Goal: Information Seeking & Learning: Find specific fact

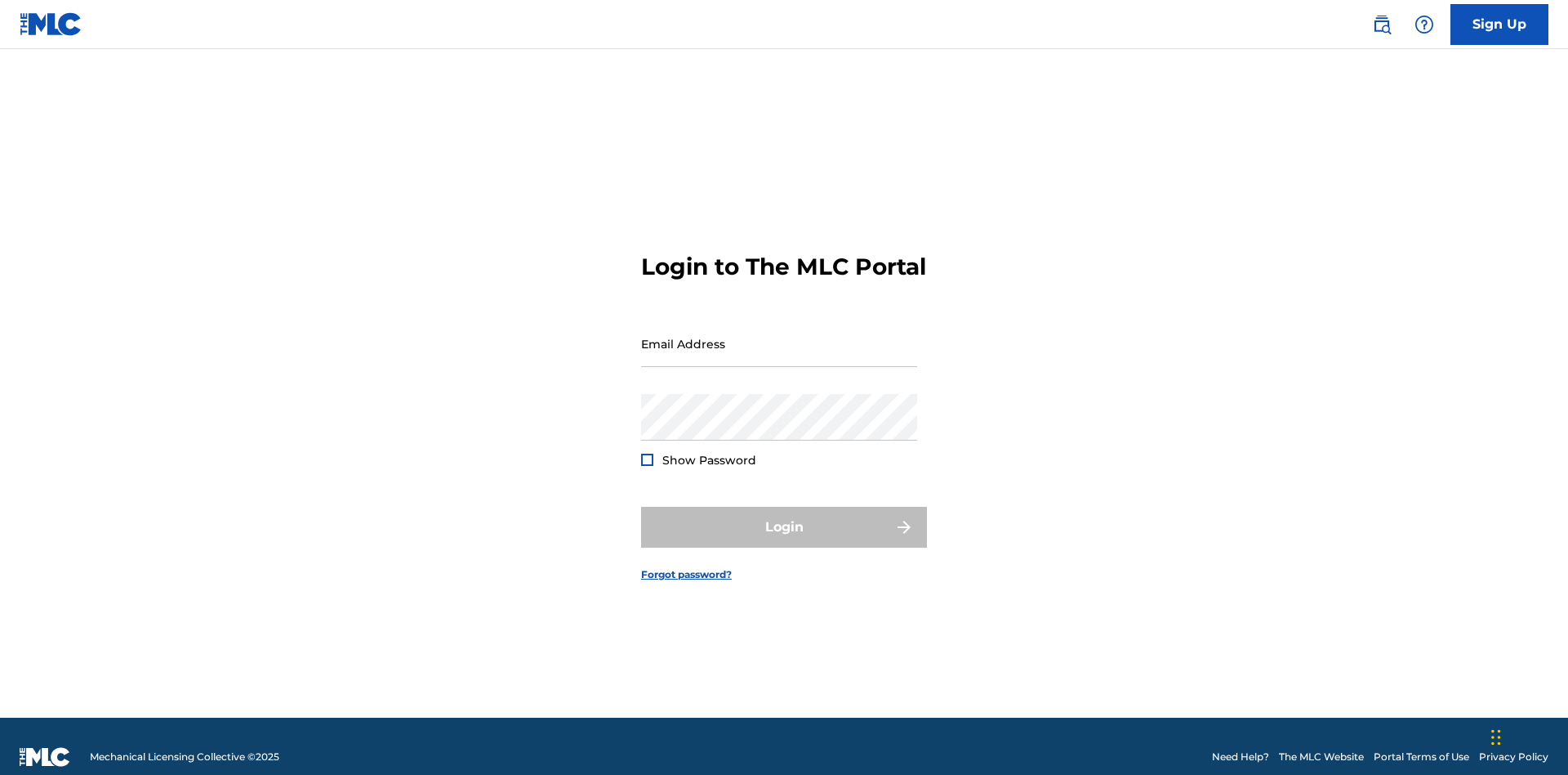
scroll to position [21, 0]
click at [779, 335] on input "Email Address" at bounding box center [779, 343] width 276 height 47
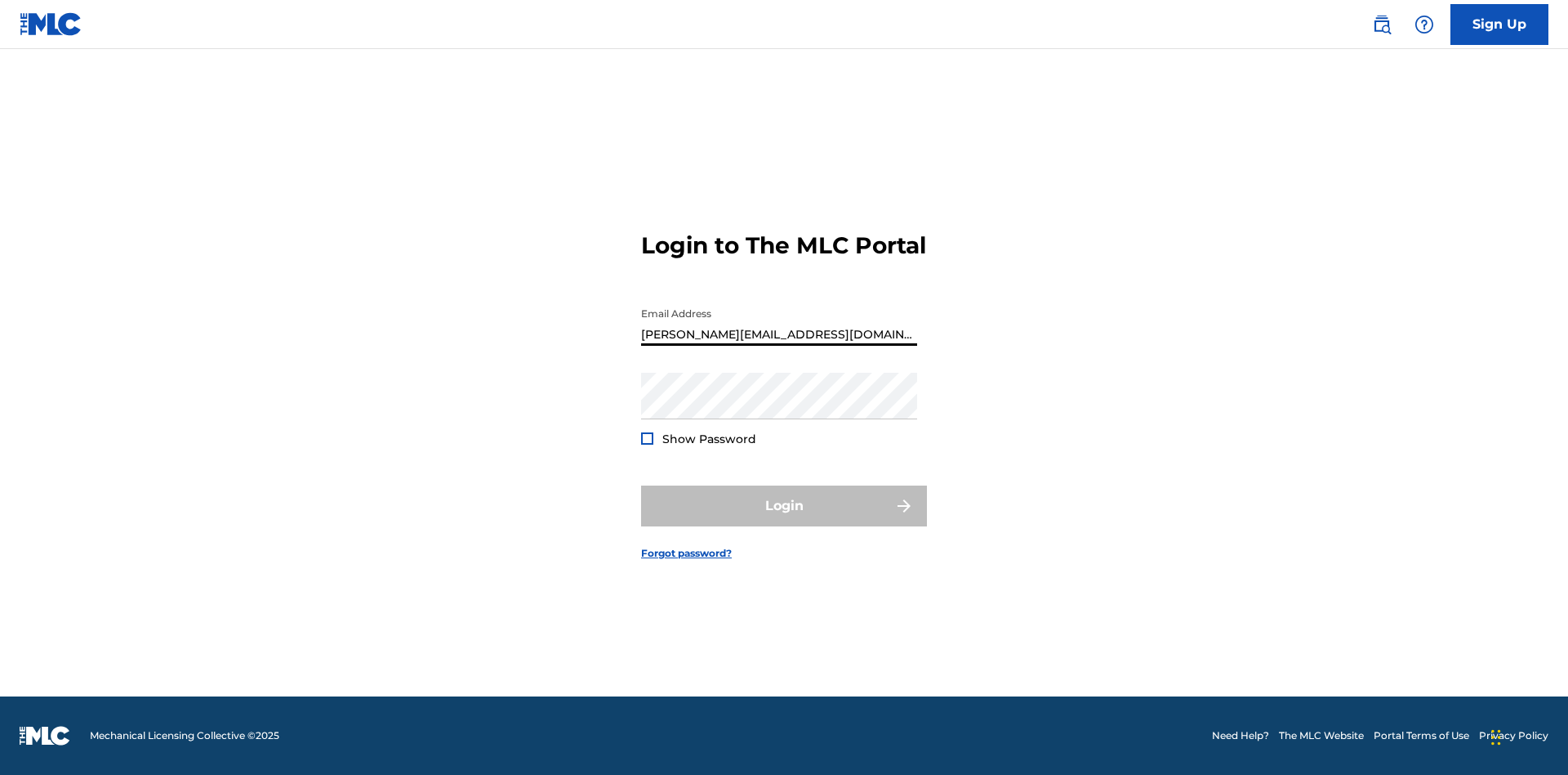
type input "[PERSON_NAME][EMAIL_ADDRESS][DOMAIN_NAME]"
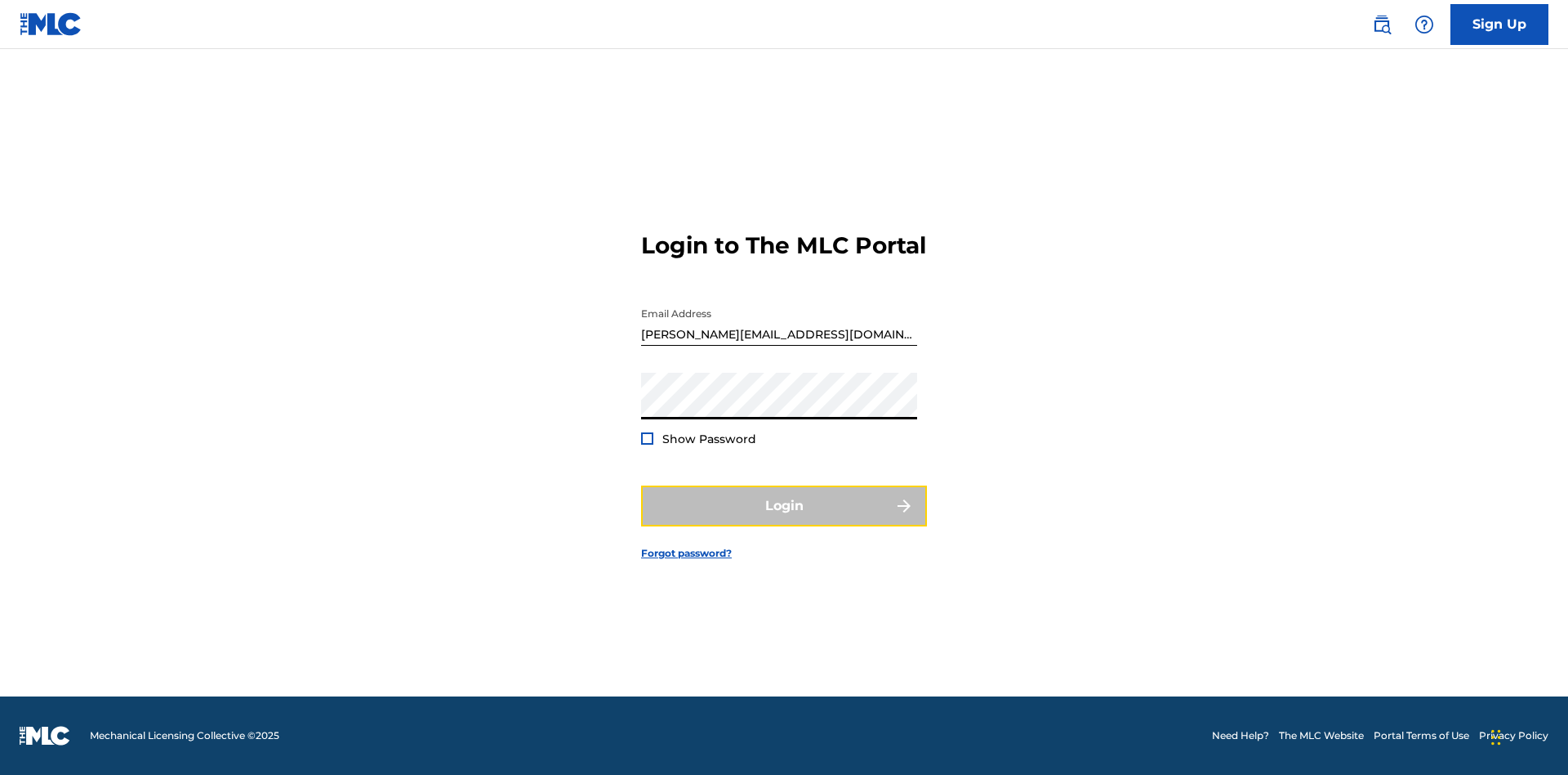
click at [784, 520] on button "Login" at bounding box center [784, 506] width 286 height 41
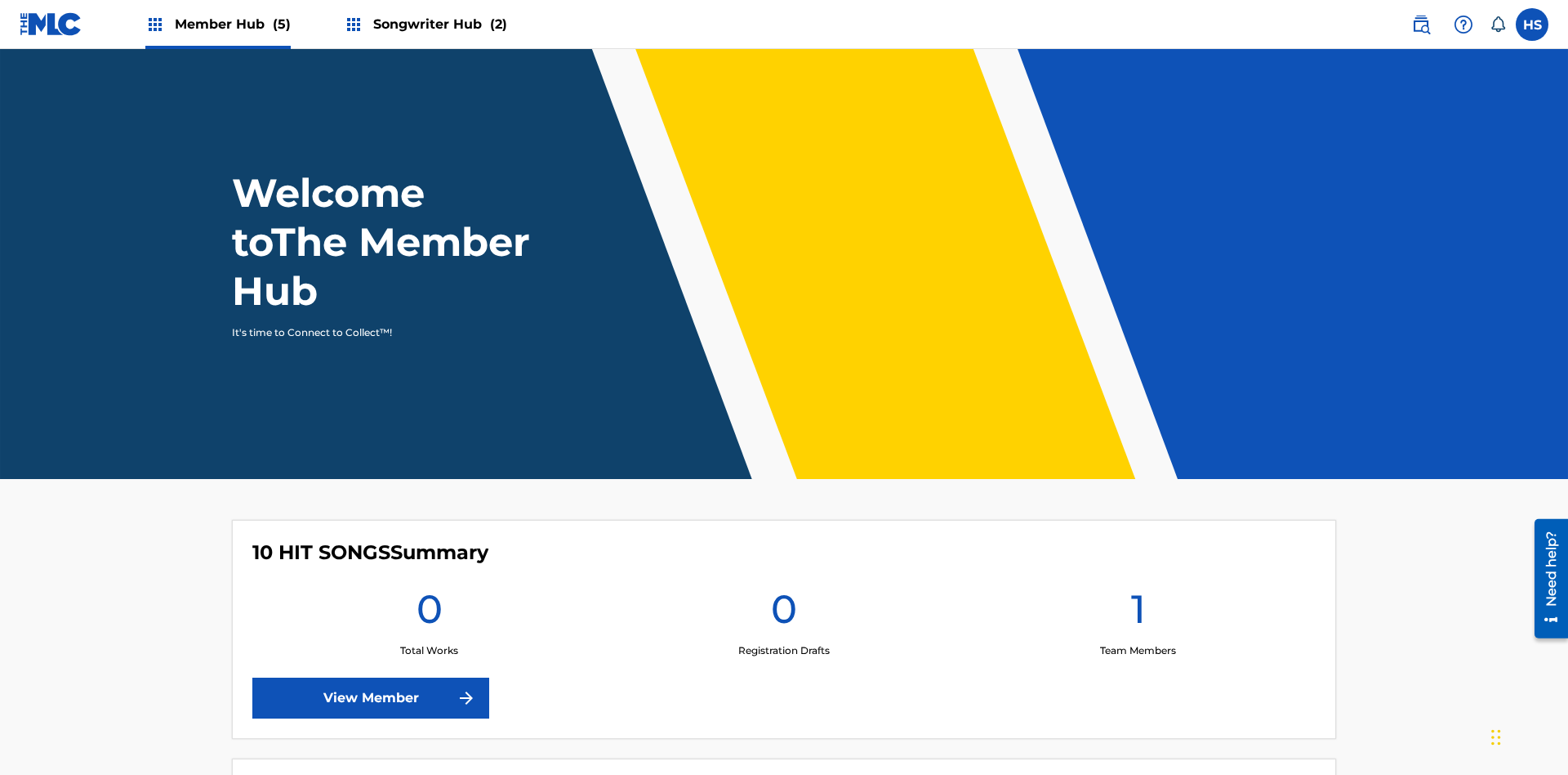
click at [438, 24] on span "Songwriter Hub (2)" at bounding box center [440, 24] width 134 height 19
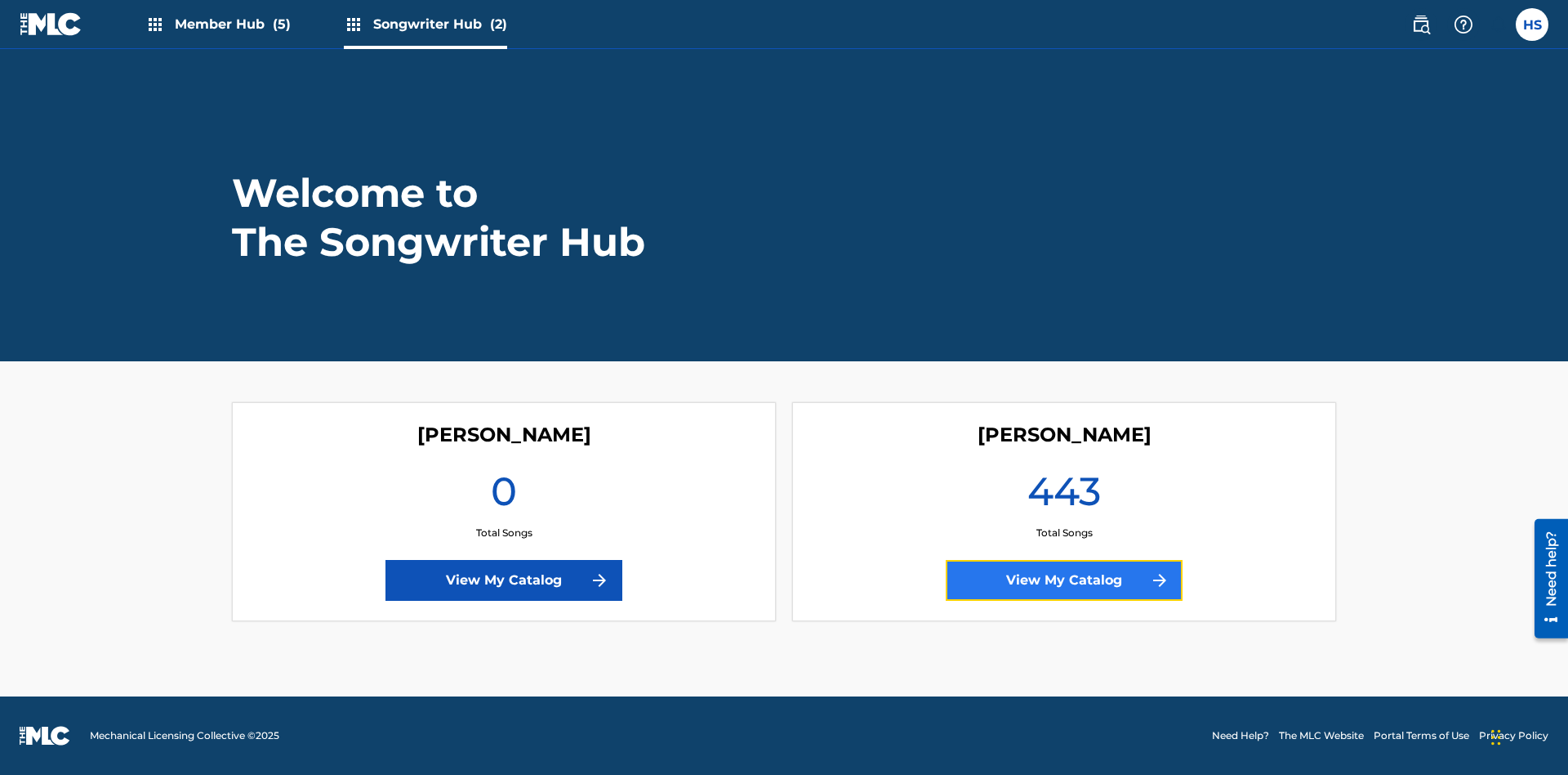
click at [1064, 580] on link "View My Catalog" at bounding box center [1064, 580] width 236 height 41
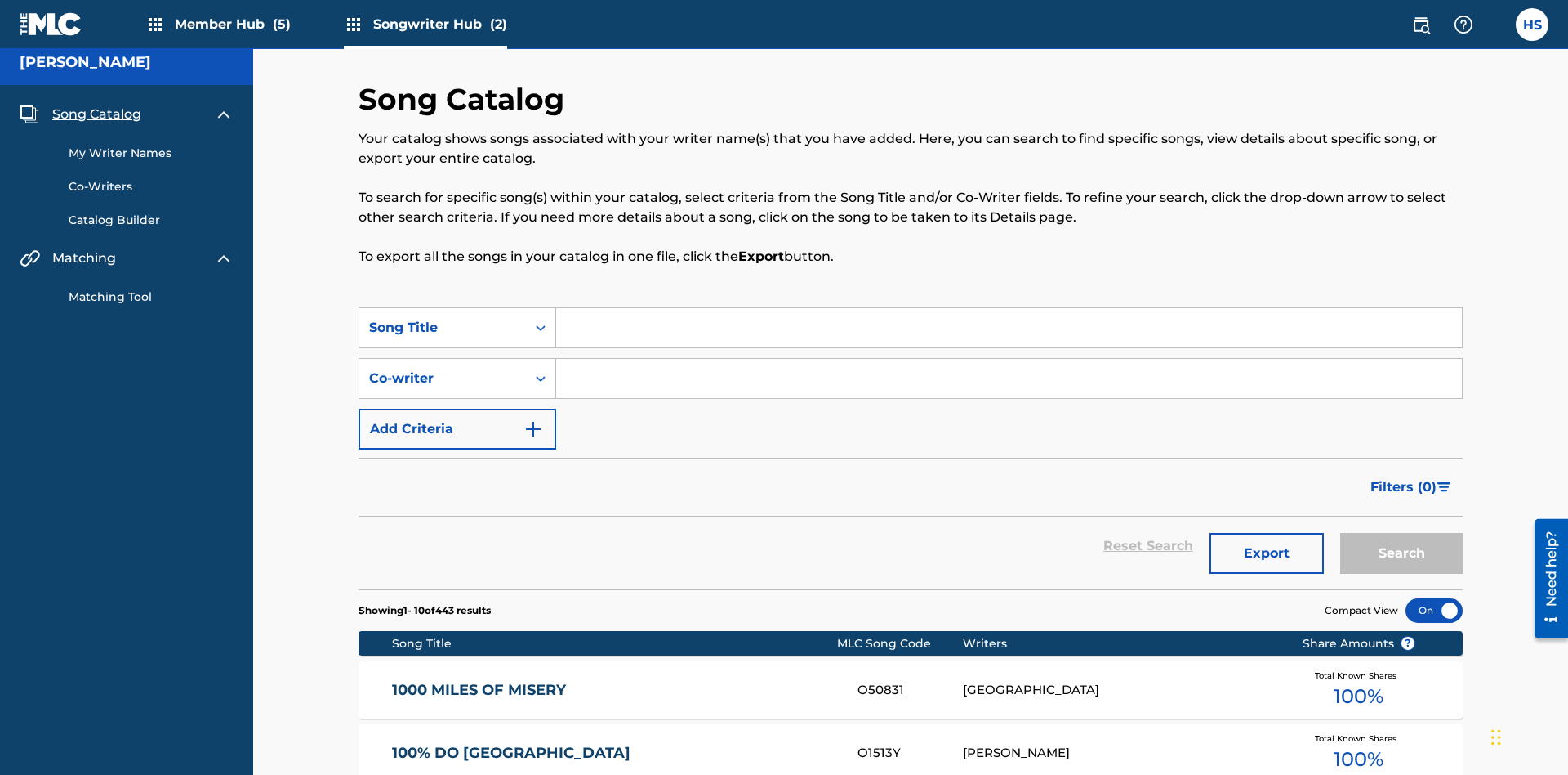
click at [96, 108] on span "Song Catalog" at bounding box center [96, 114] width 89 height 19
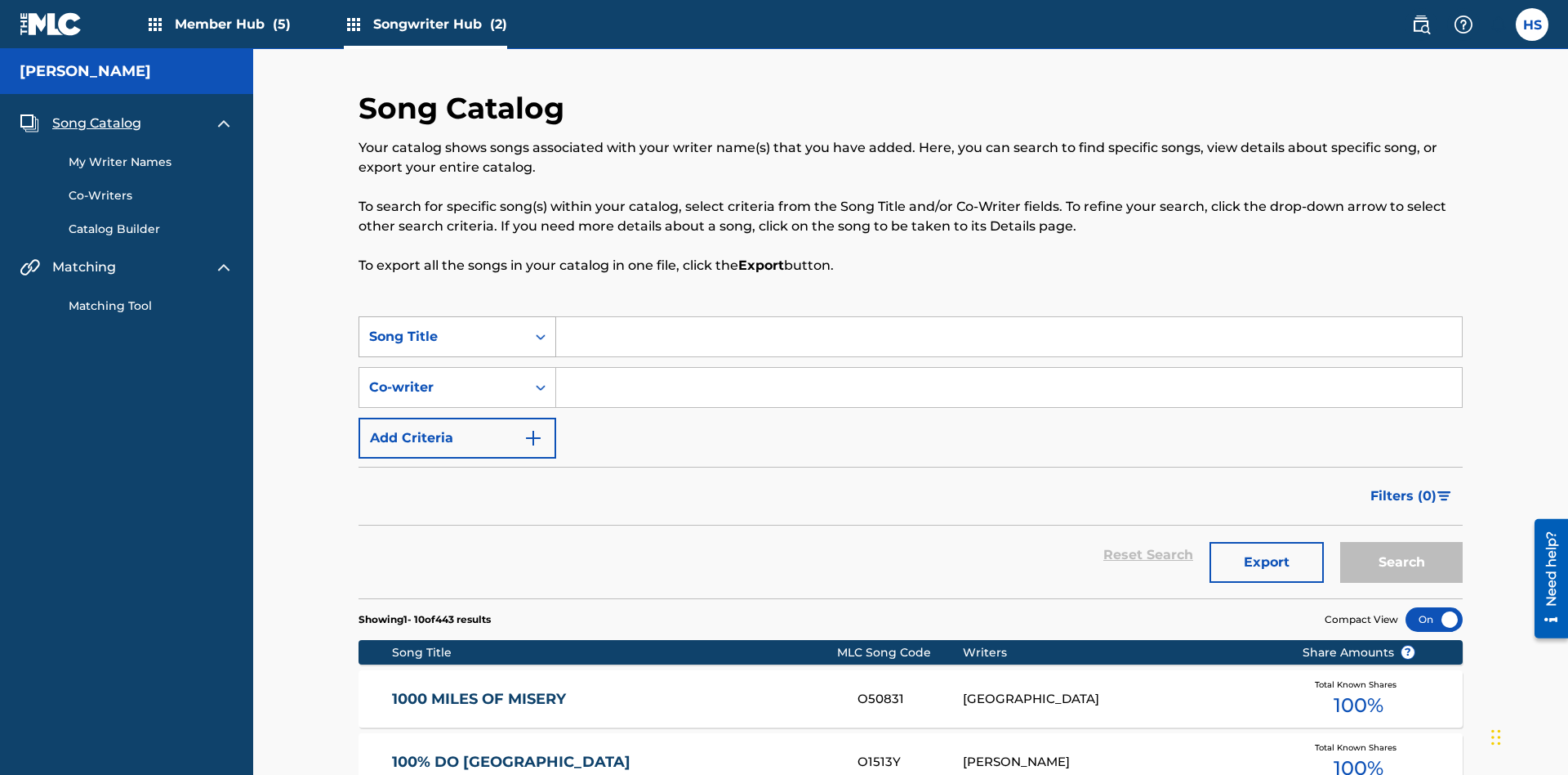
click at [443, 327] on div "Song Title" at bounding box center [442, 336] width 147 height 19
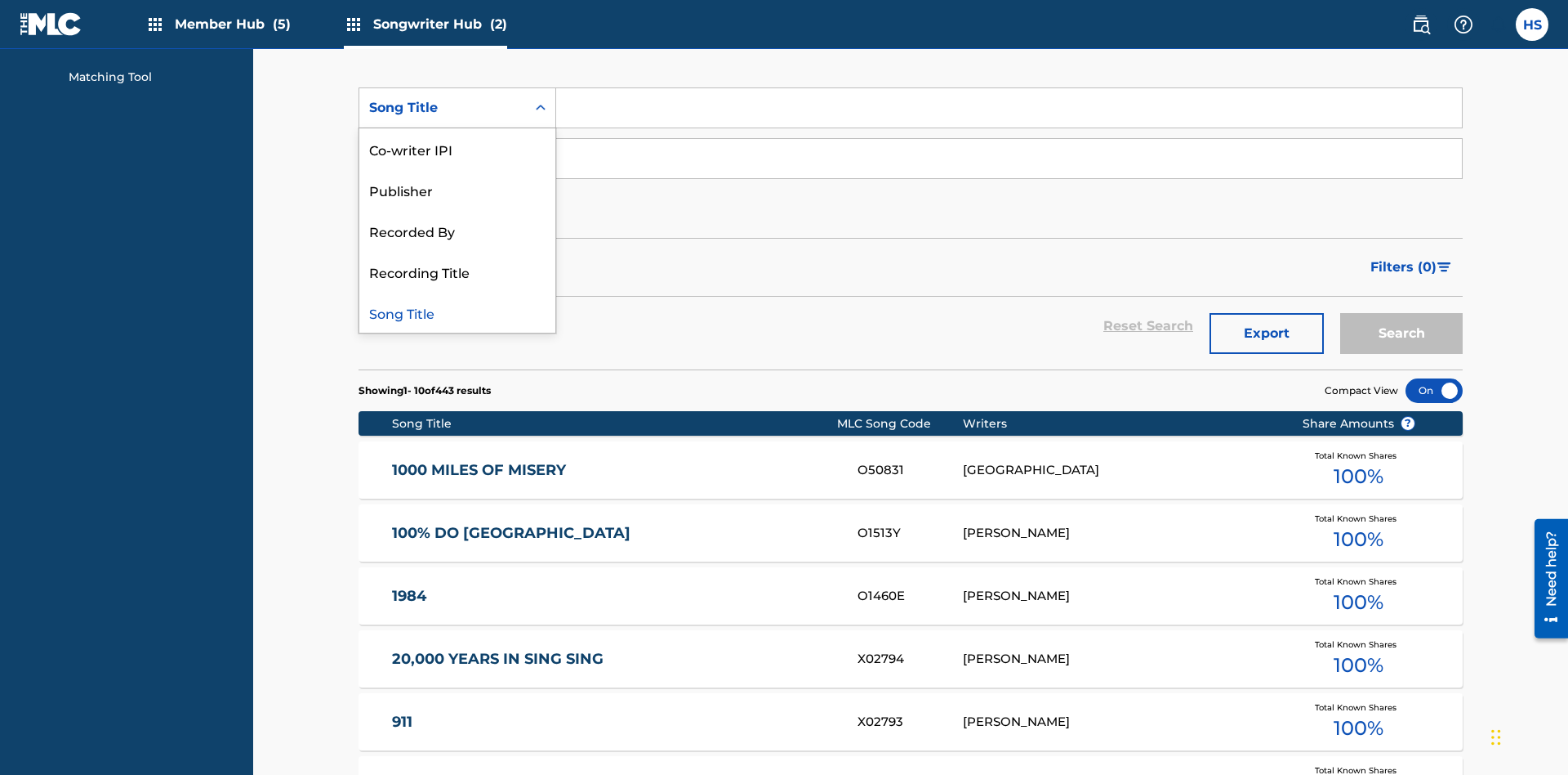
click at [457, 312] on div "Song Title" at bounding box center [457, 312] width 196 height 41
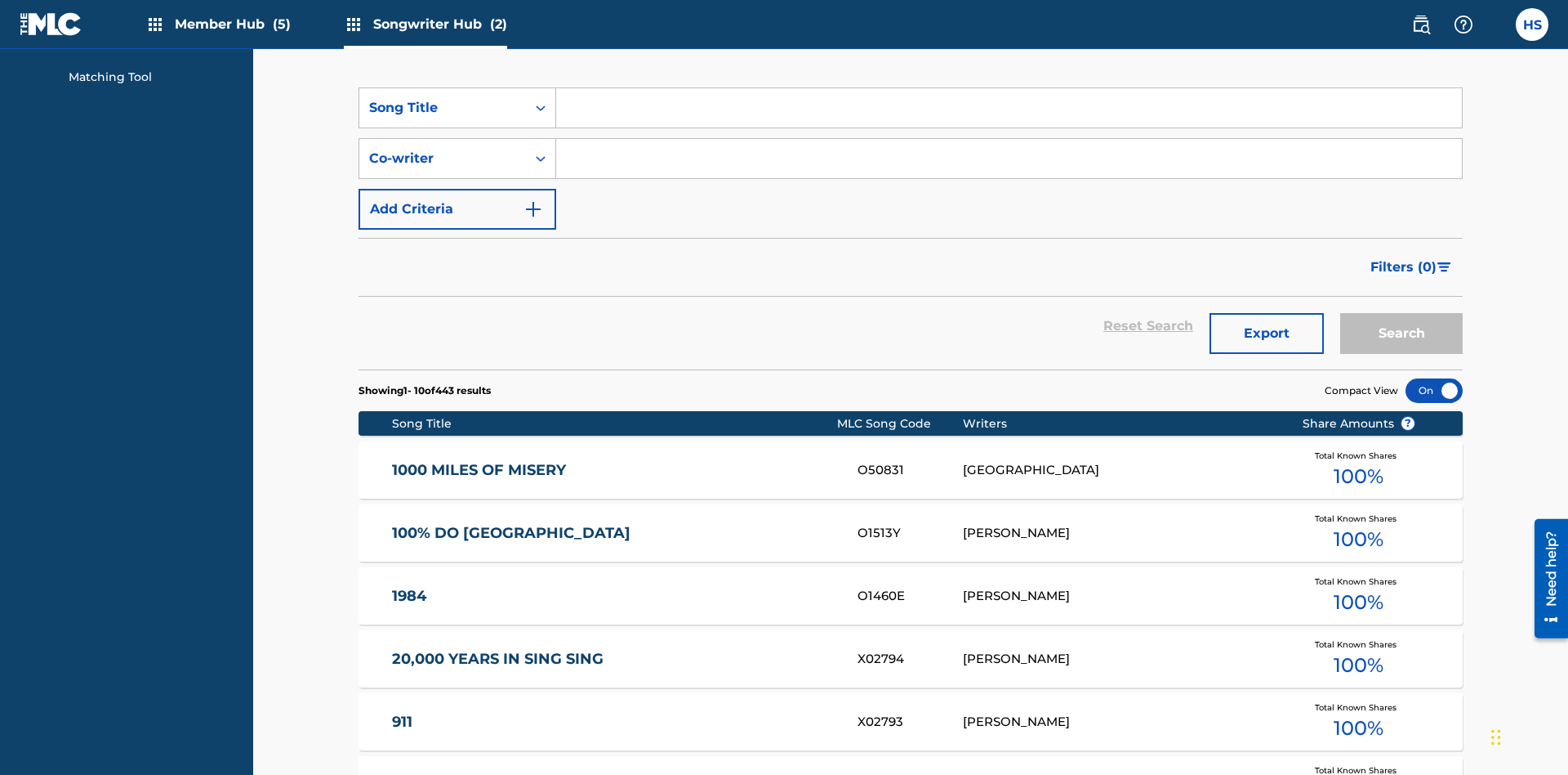
click at [1009, 117] on input "Search Form" at bounding box center [1009, 108] width 906 height 39
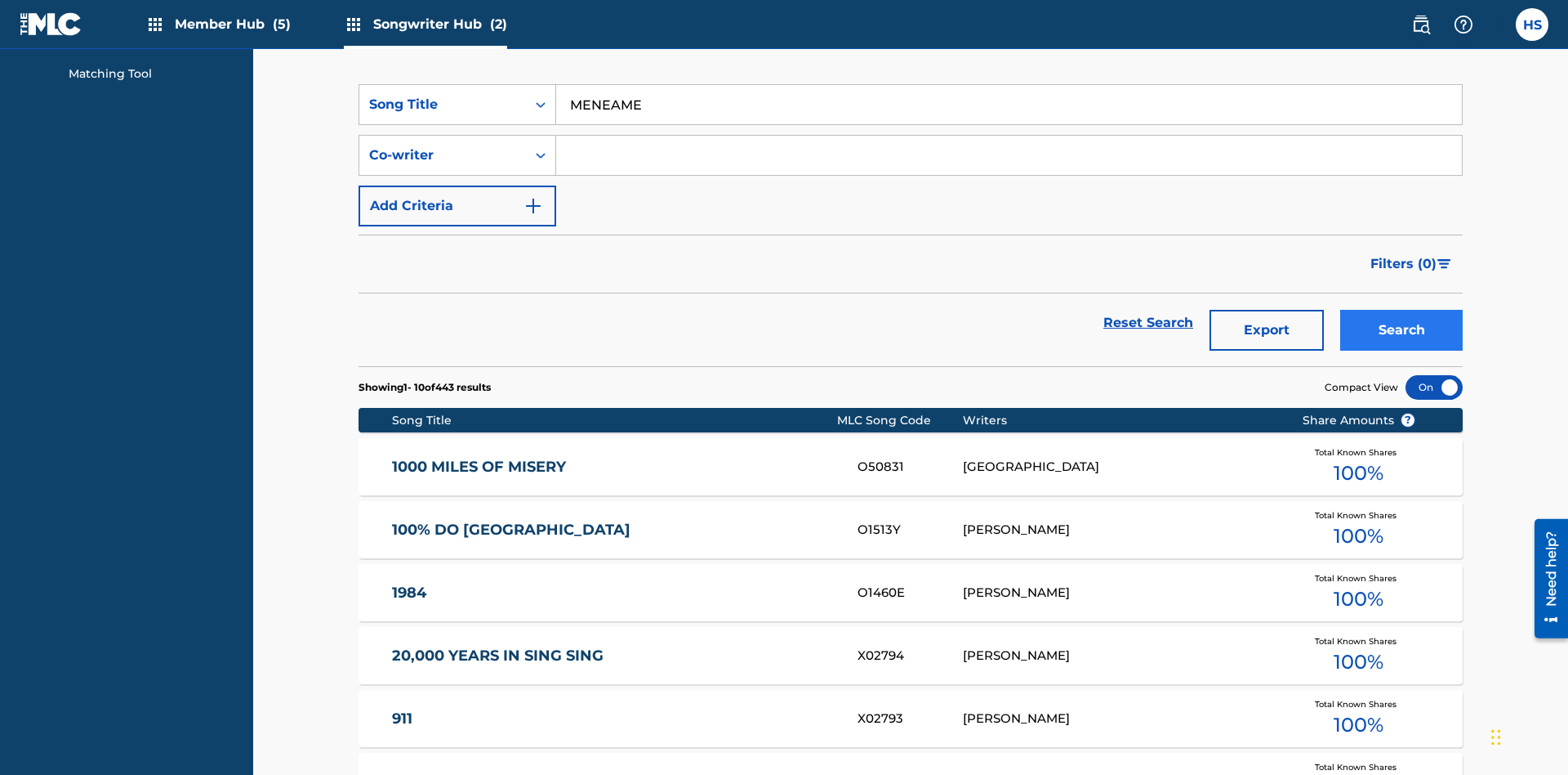
type input "MENEAME"
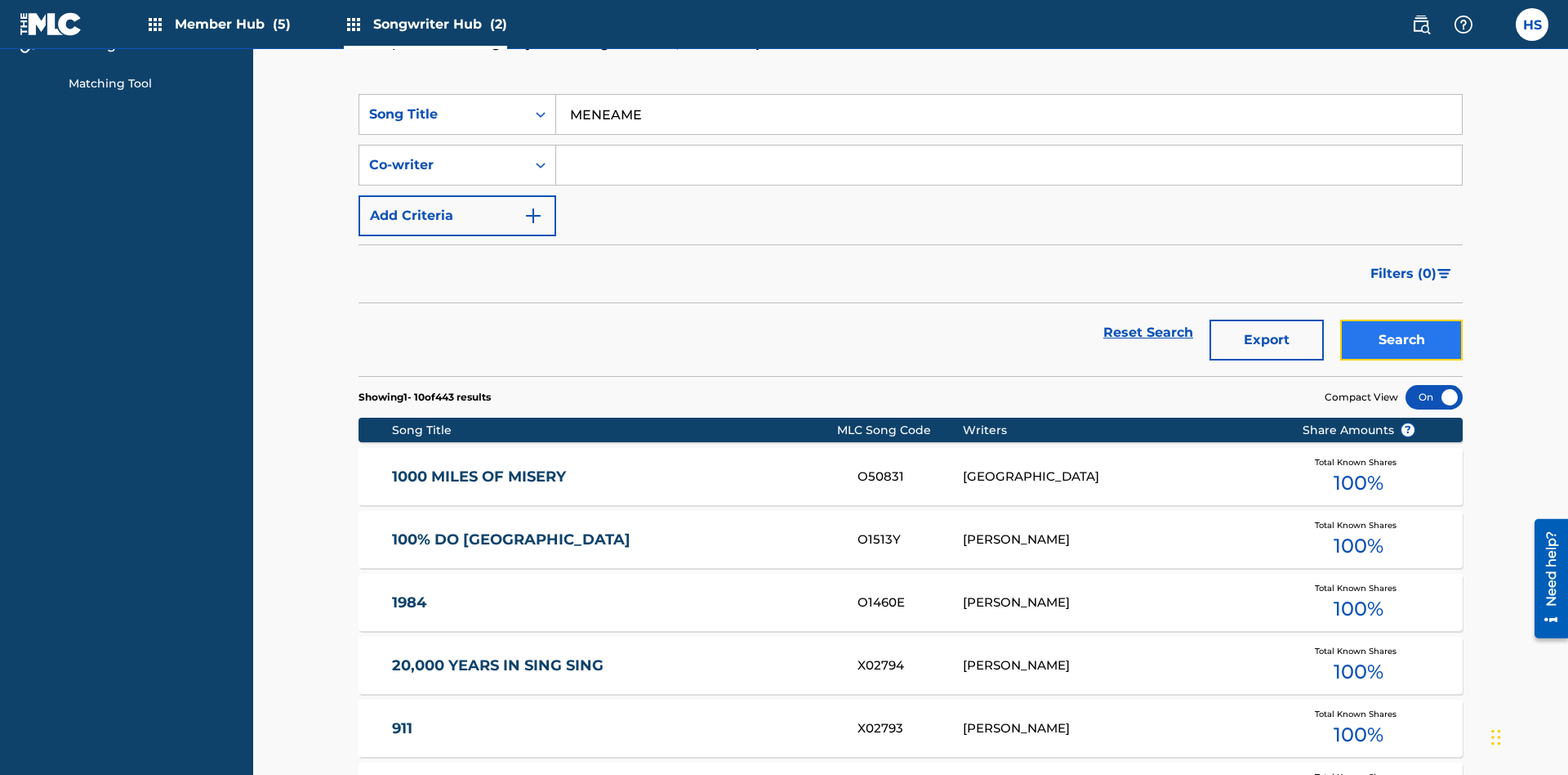
click at [1401, 320] on button "Search" at bounding box center [1401, 340] width 123 height 41
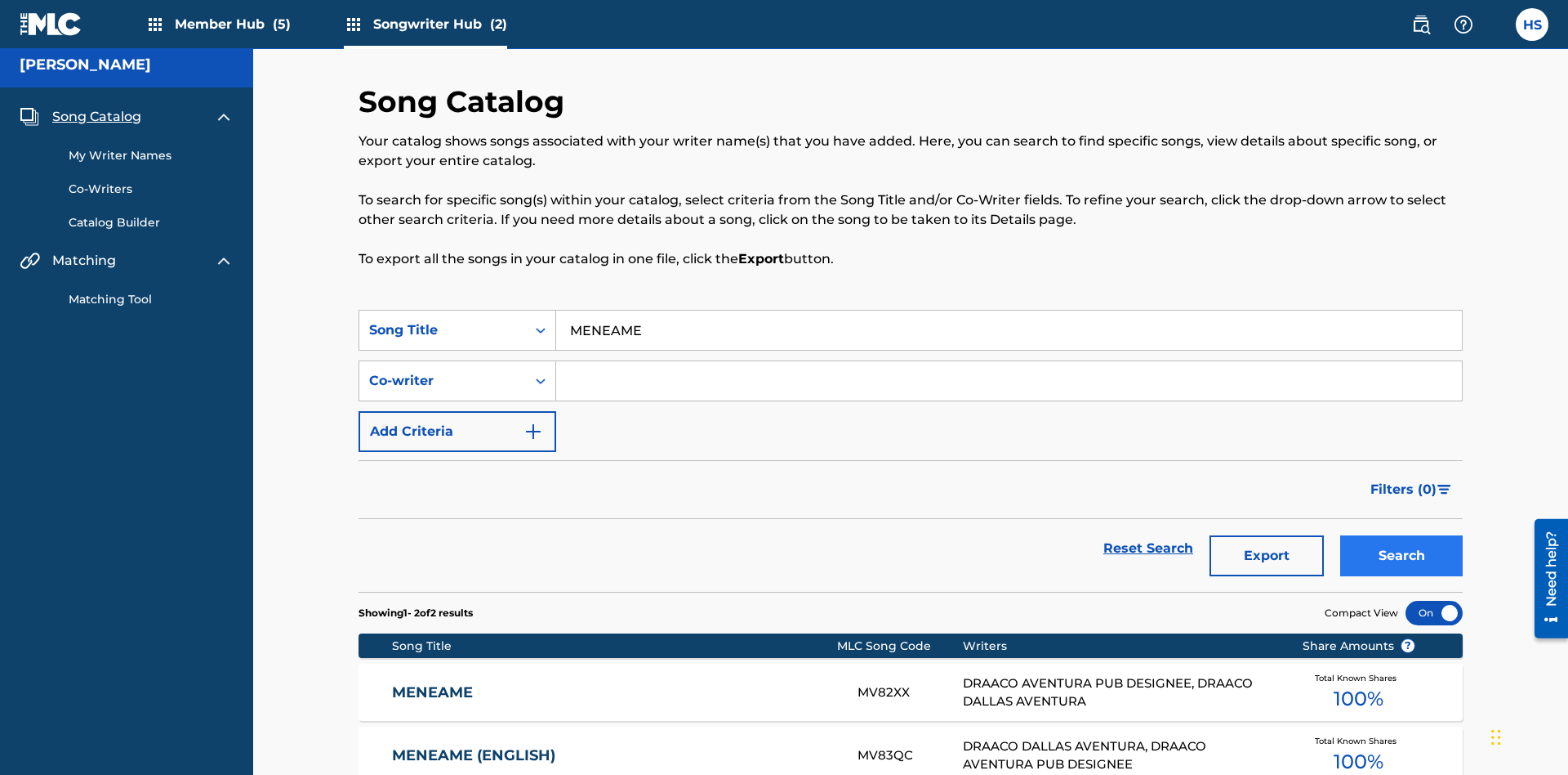
scroll to position [170, 0]
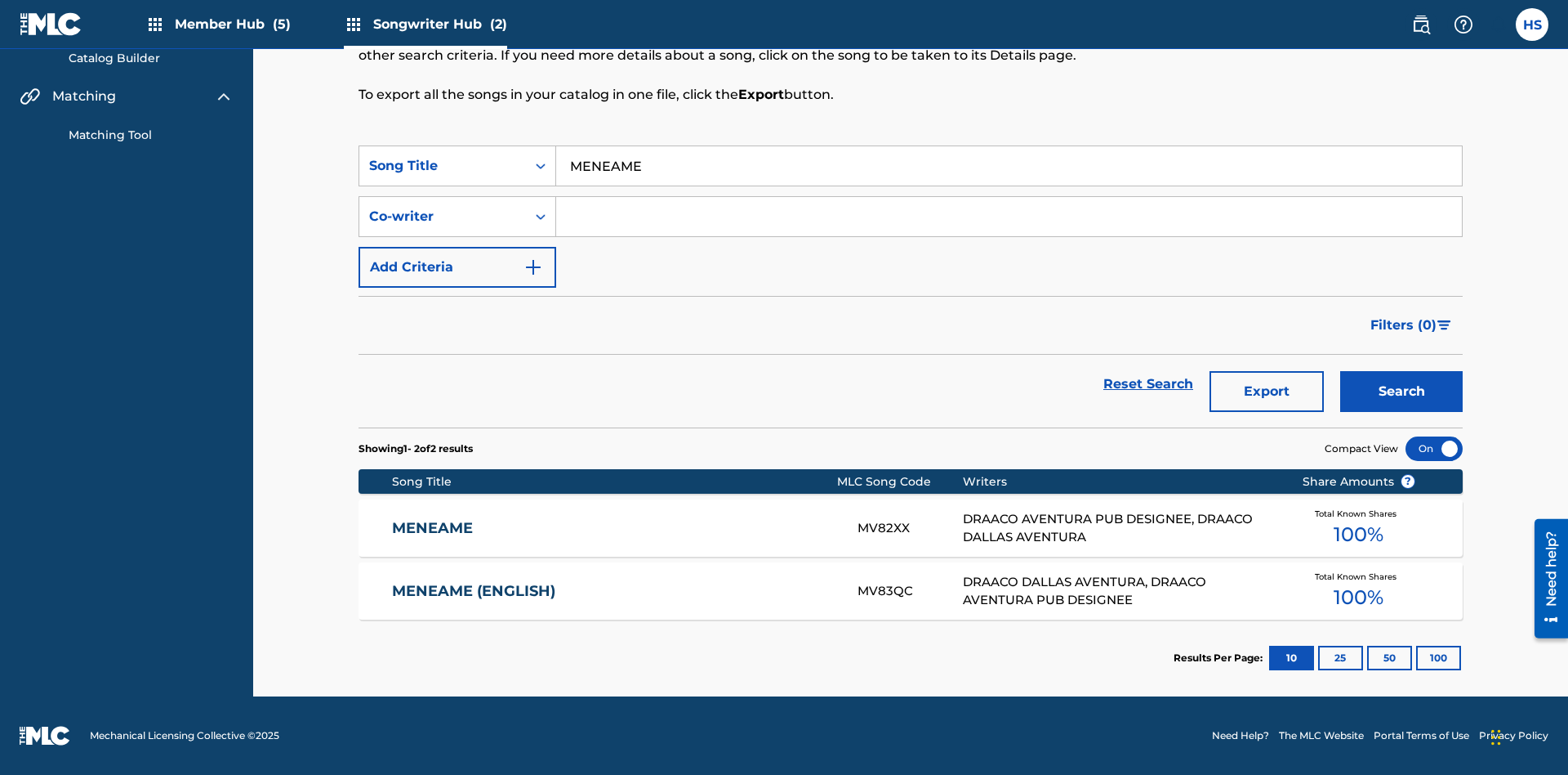
click at [1009, 166] on input "MENEAME" at bounding box center [1009, 166] width 906 height 39
click at [443, 216] on div "Co-writer" at bounding box center [442, 216] width 147 height 19
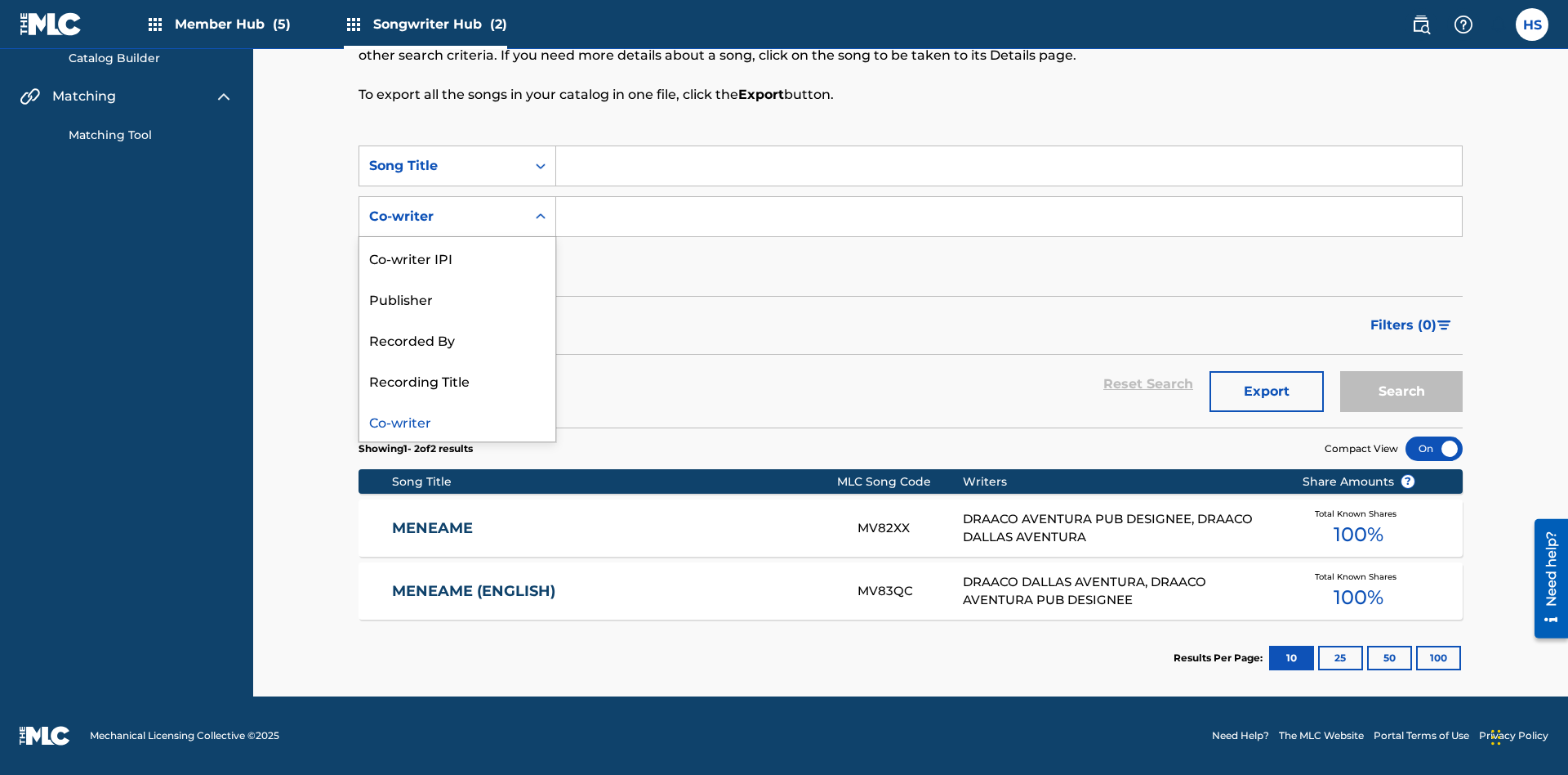
click at [457, 421] on div "Co-writer" at bounding box center [457, 421] width 196 height 41
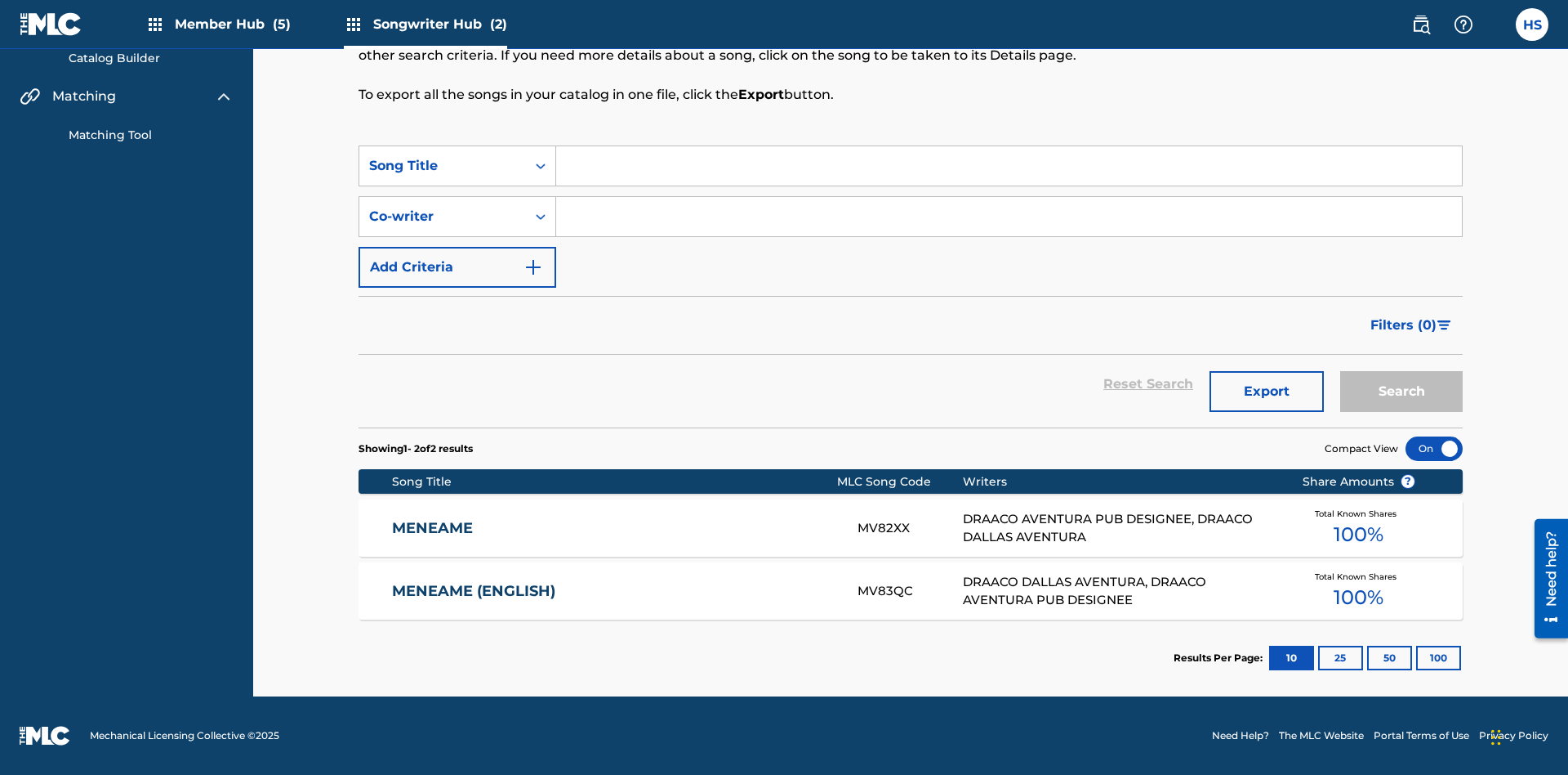
click at [1009, 216] on input "Search Form" at bounding box center [1009, 216] width 906 height 39
type input "DRAACO DALLAS AVENTURA"
click at [1401, 391] on button "Search" at bounding box center [1401, 391] width 123 height 41
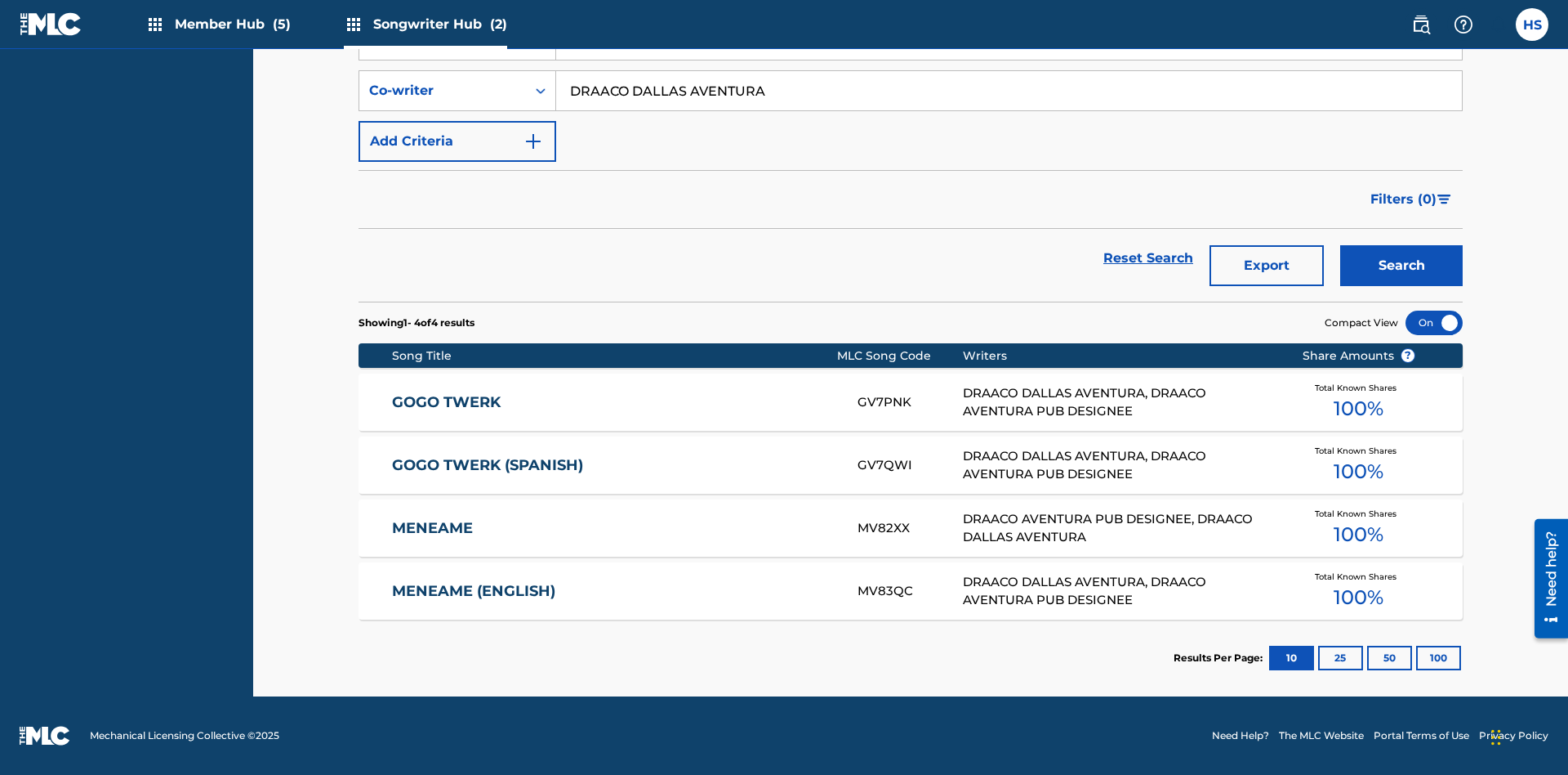
click at [1009, 110] on input "DRAACO DALLAS AVENTURA" at bounding box center [1009, 91] width 906 height 39
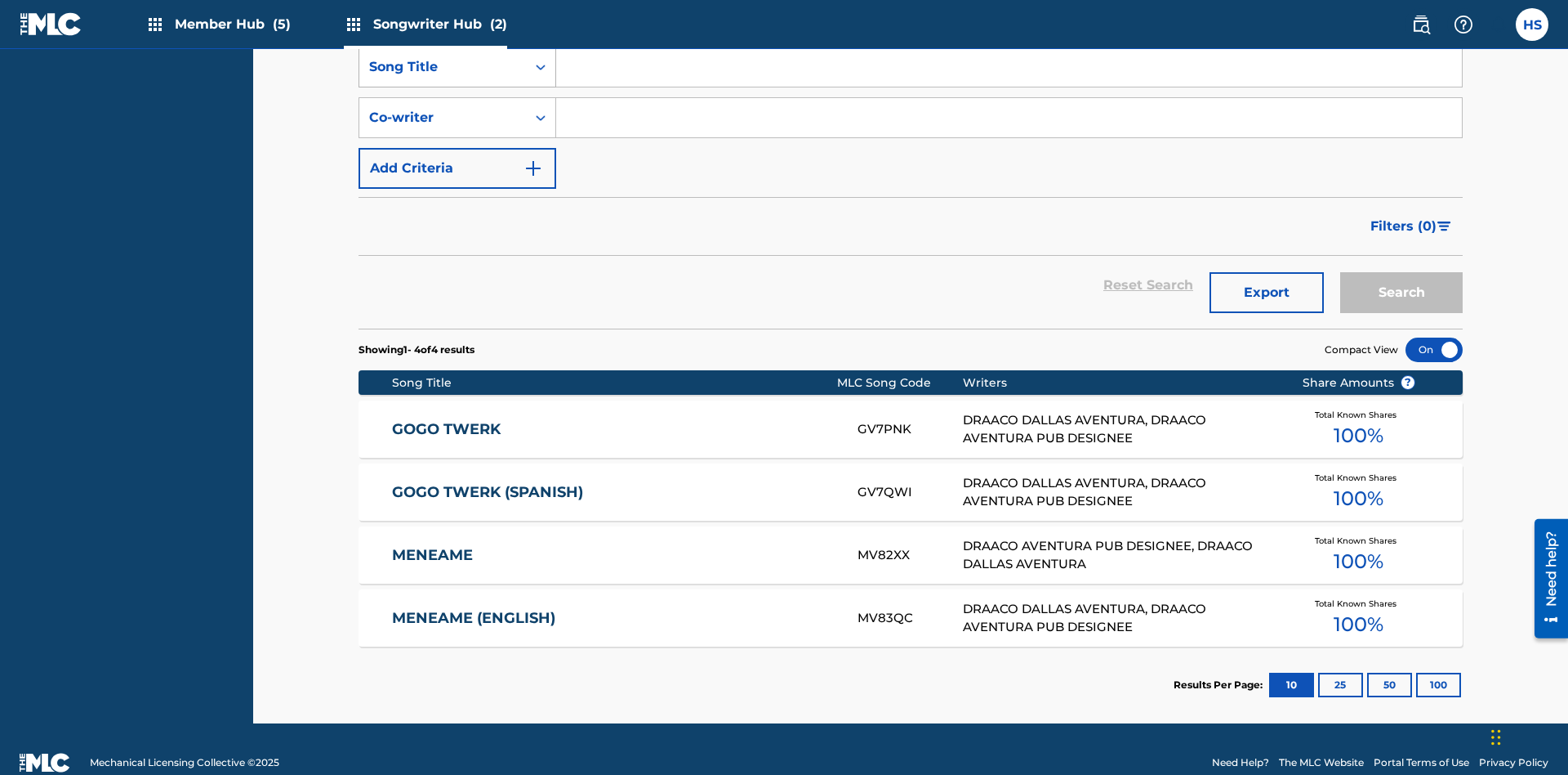
click at [443, 77] on div "Song Title" at bounding box center [442, 67] width 147 height 19
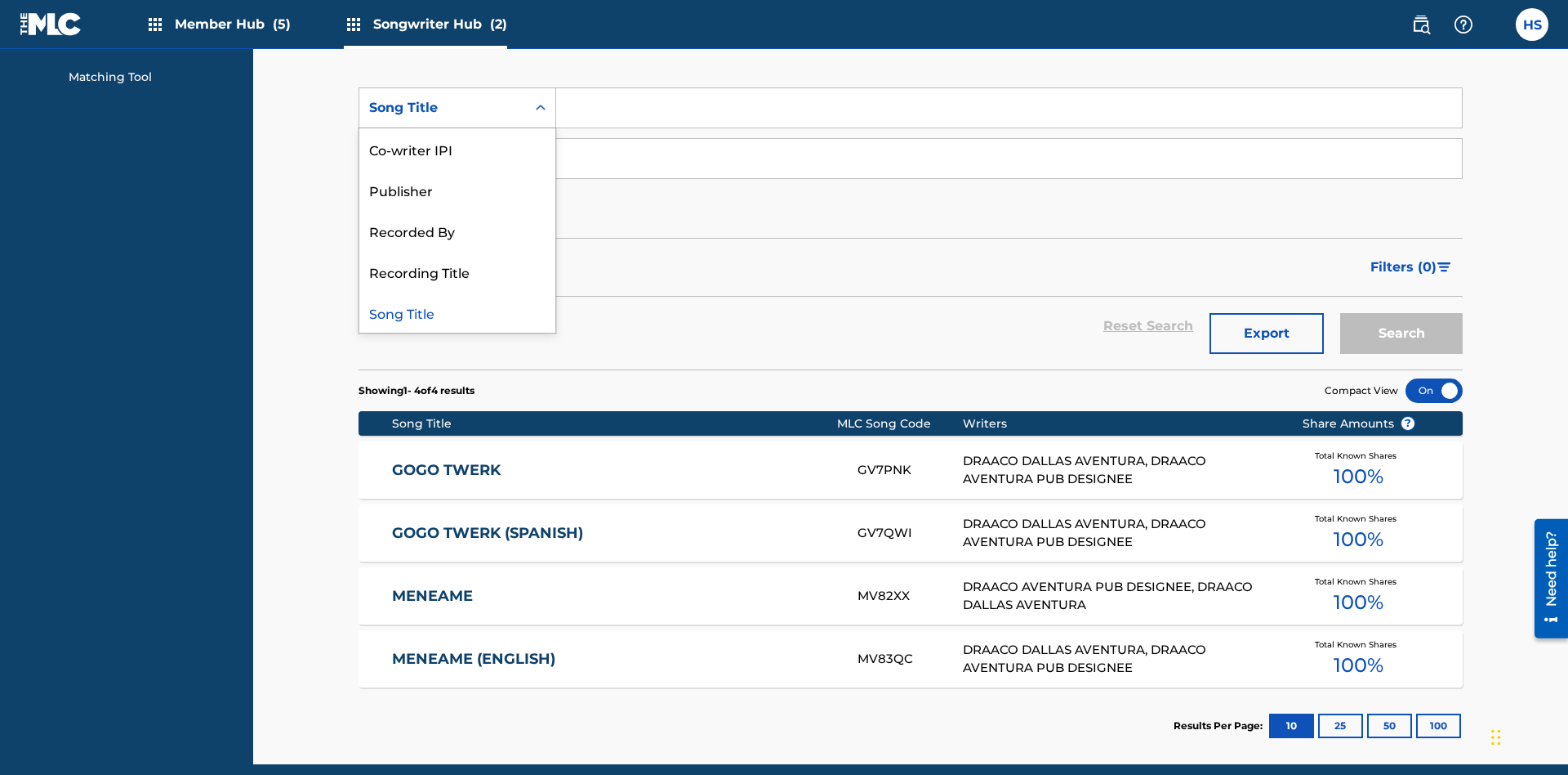
click at [457, 148] on div "Co-writer IPI" at bounding box center [457, 148] width 196 height 41
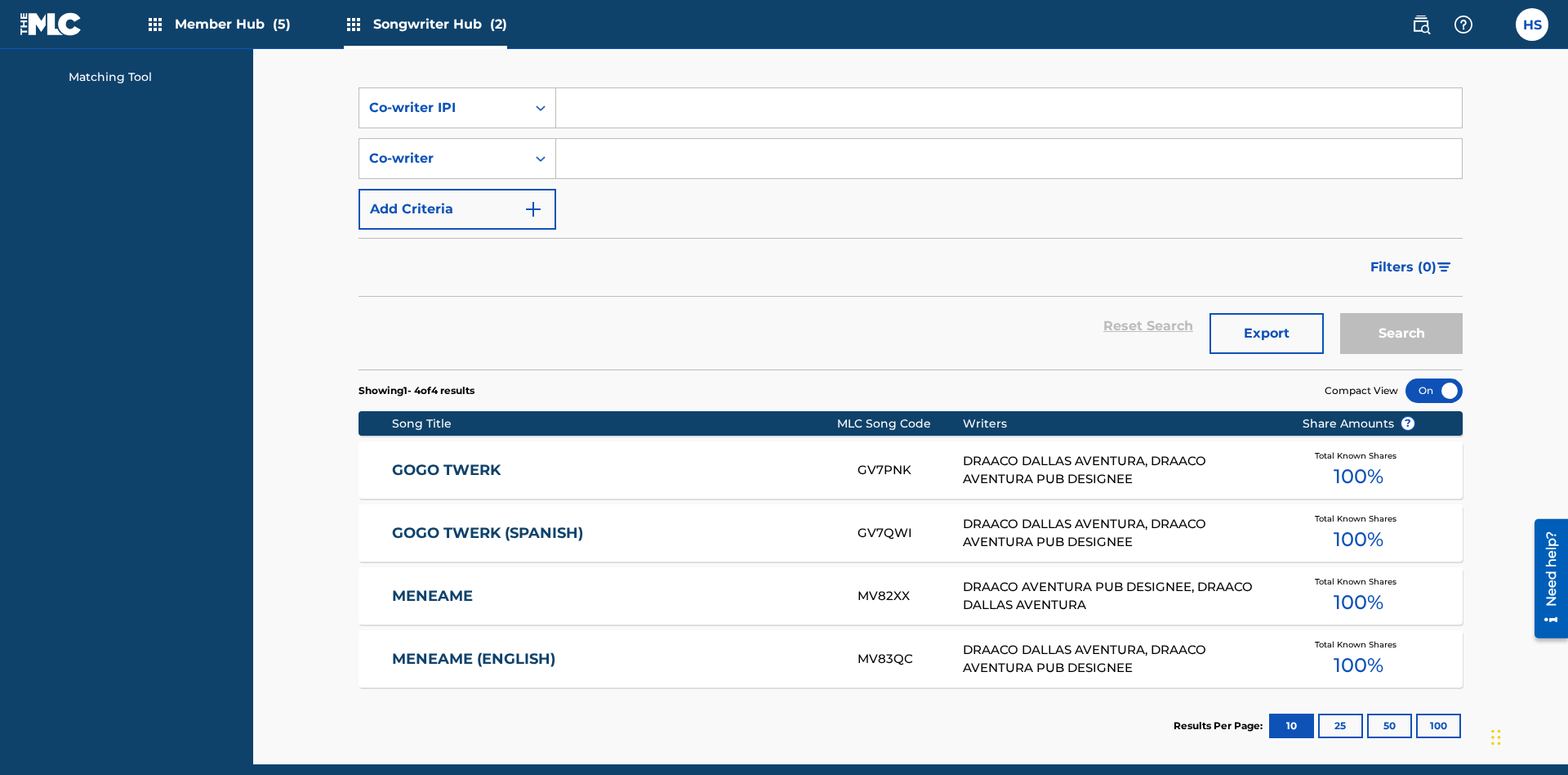
click at [1009, 117] on input "Search Form" at bounding box center [1009, 108] width 906 height 39
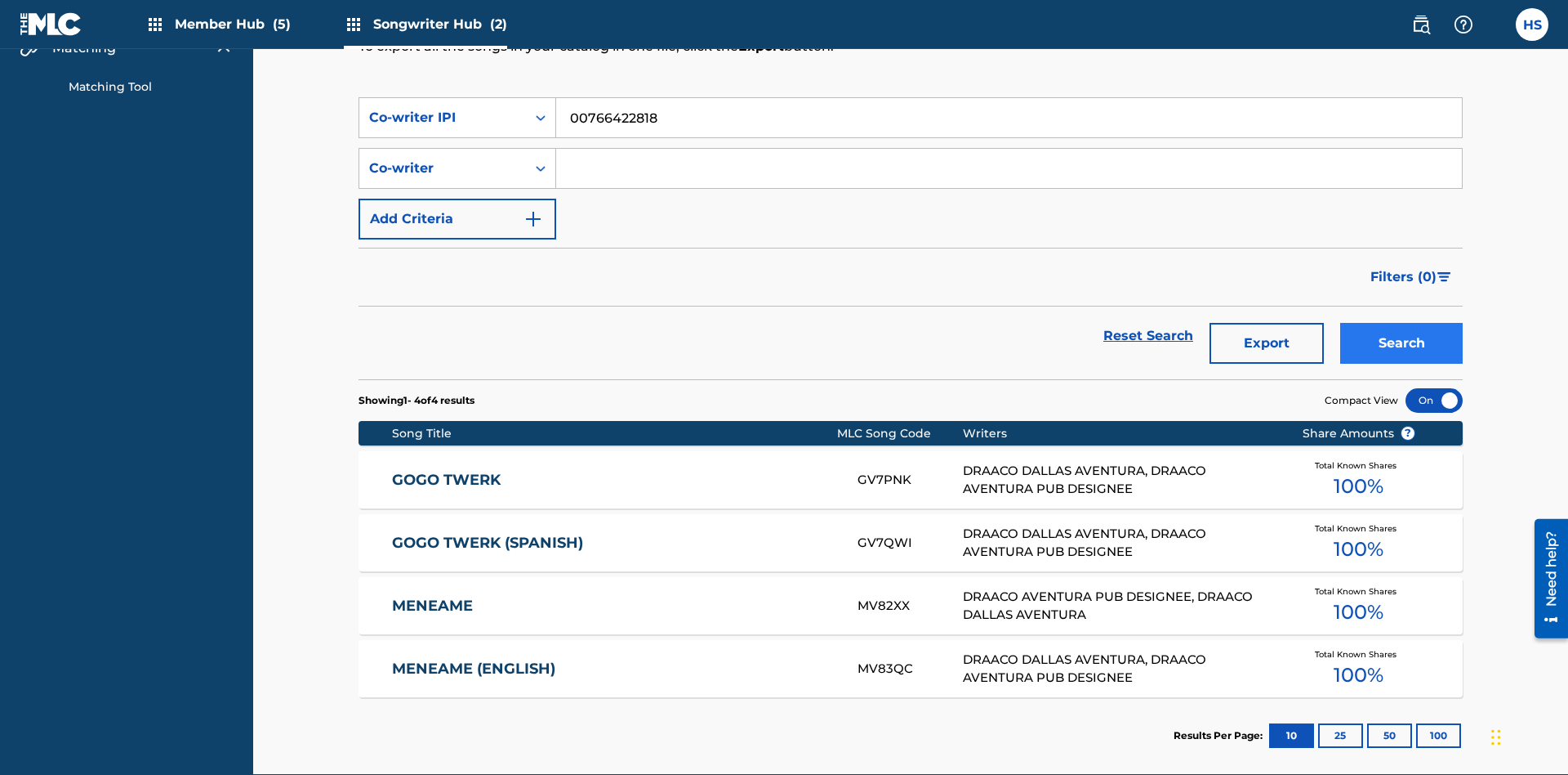
type input "00766422818"
click at [1401, 323] on button "Search" at bounding box center [1401, 343] width 123 height 41
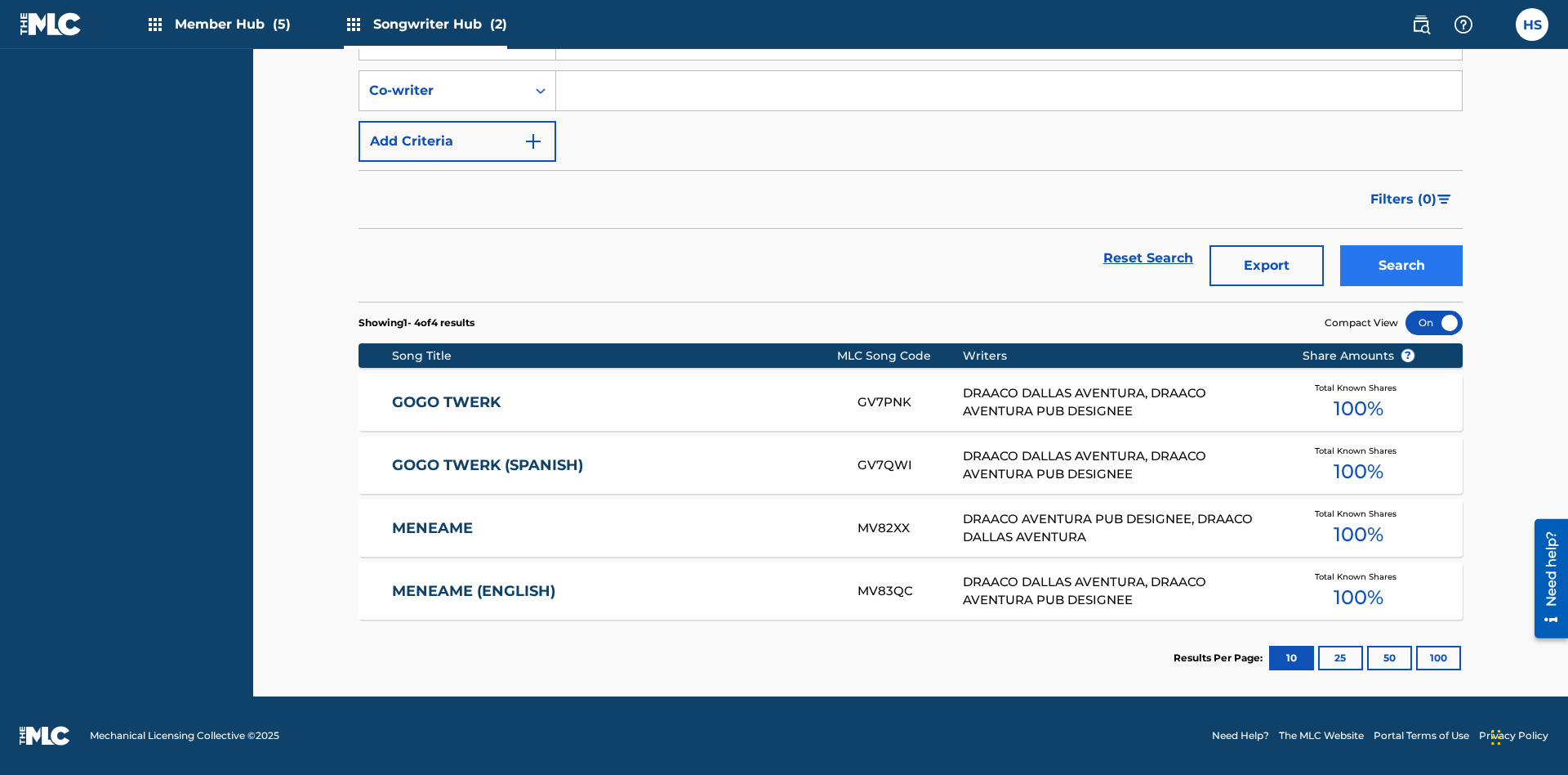
scroll to position [229, 0]
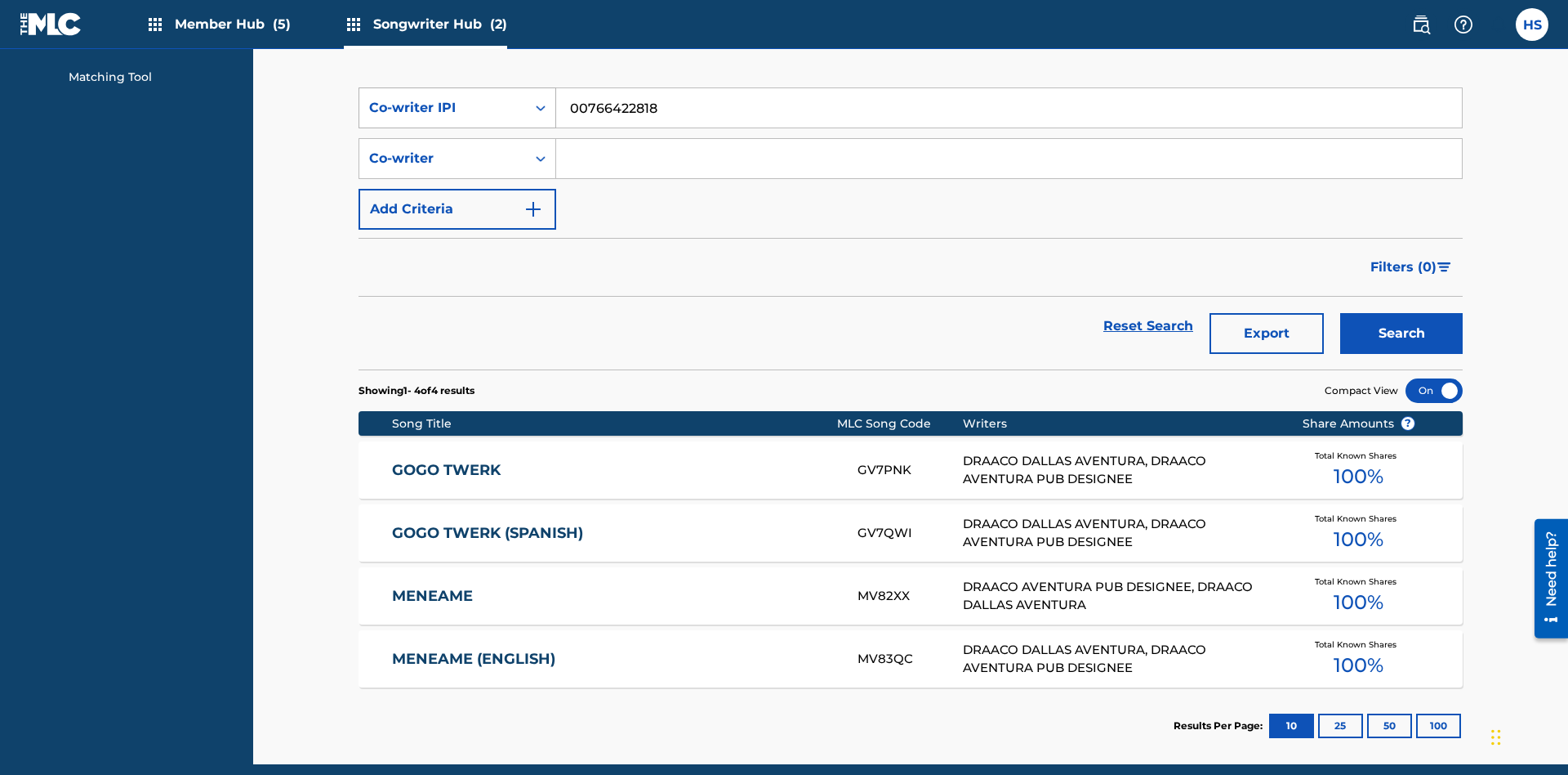
click at [443, 108] on div "Co-writer IPI" at bounding box center [442, 108] width 147 height 19
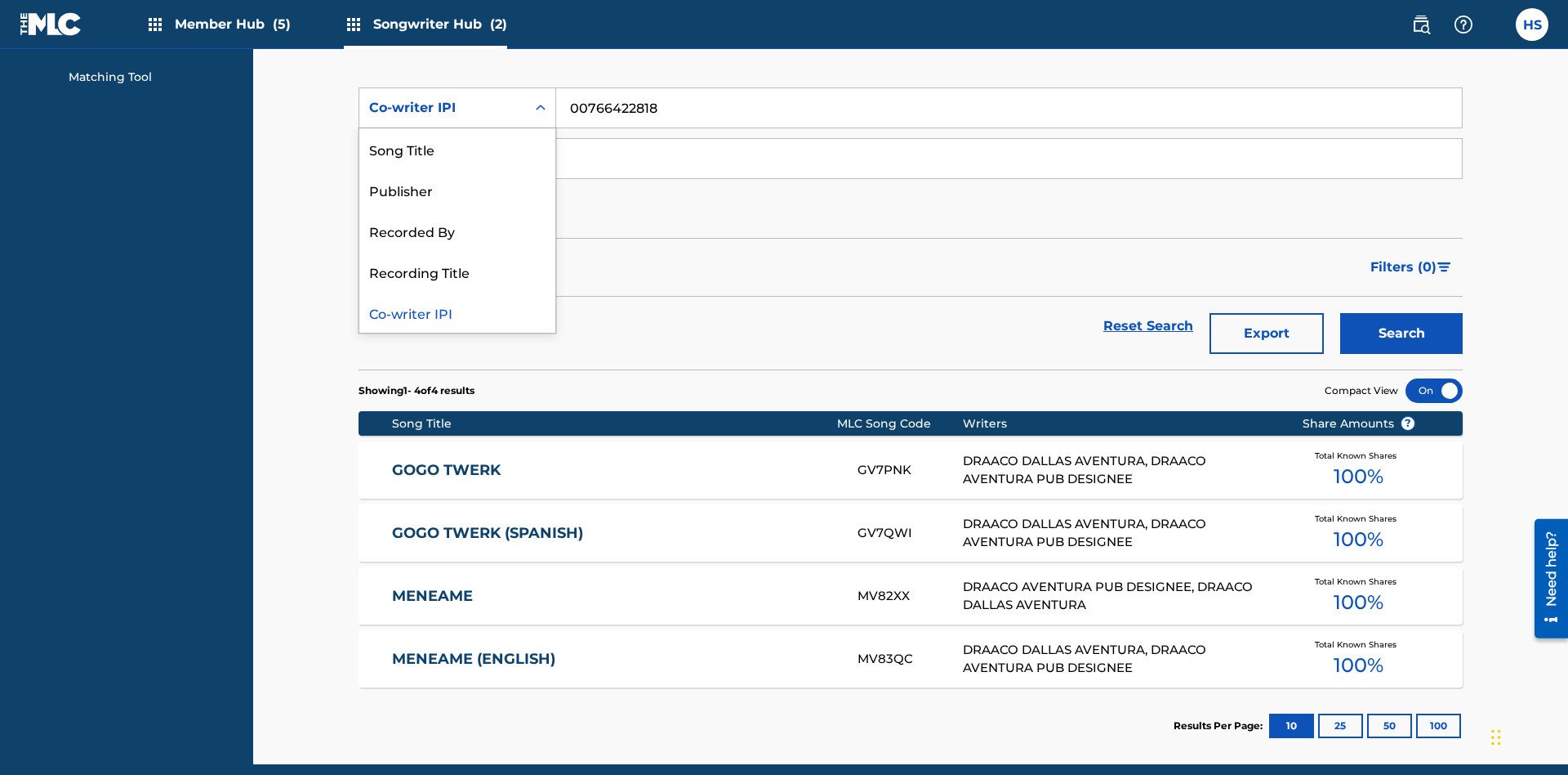
click at [457, 230] on div "Recorded By" at bounding box center [457, 230] width 196 height 41
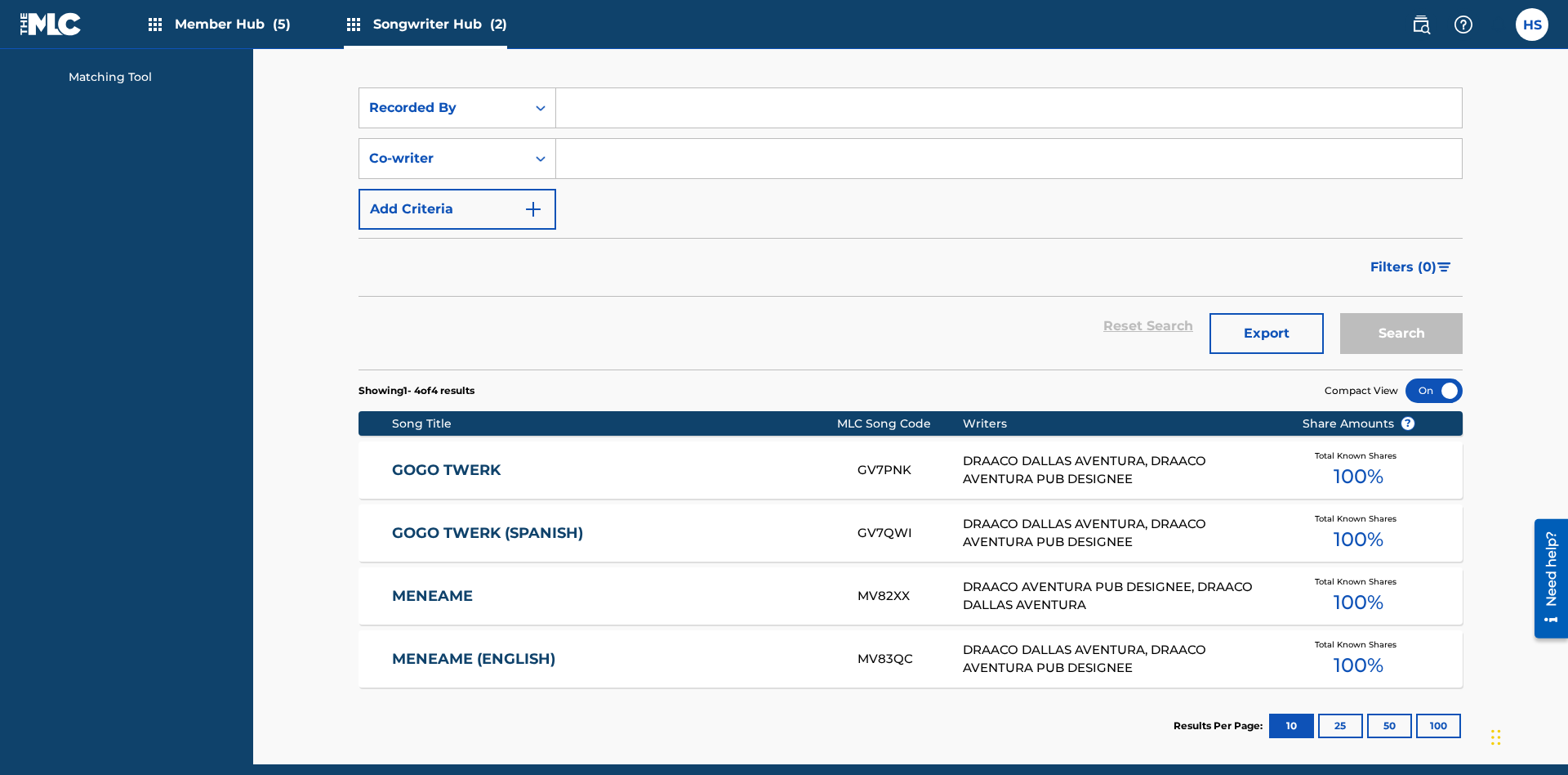
click at [1009, 117] on input "Search Form" at bounding box center [1009, 108] width 906 height 39
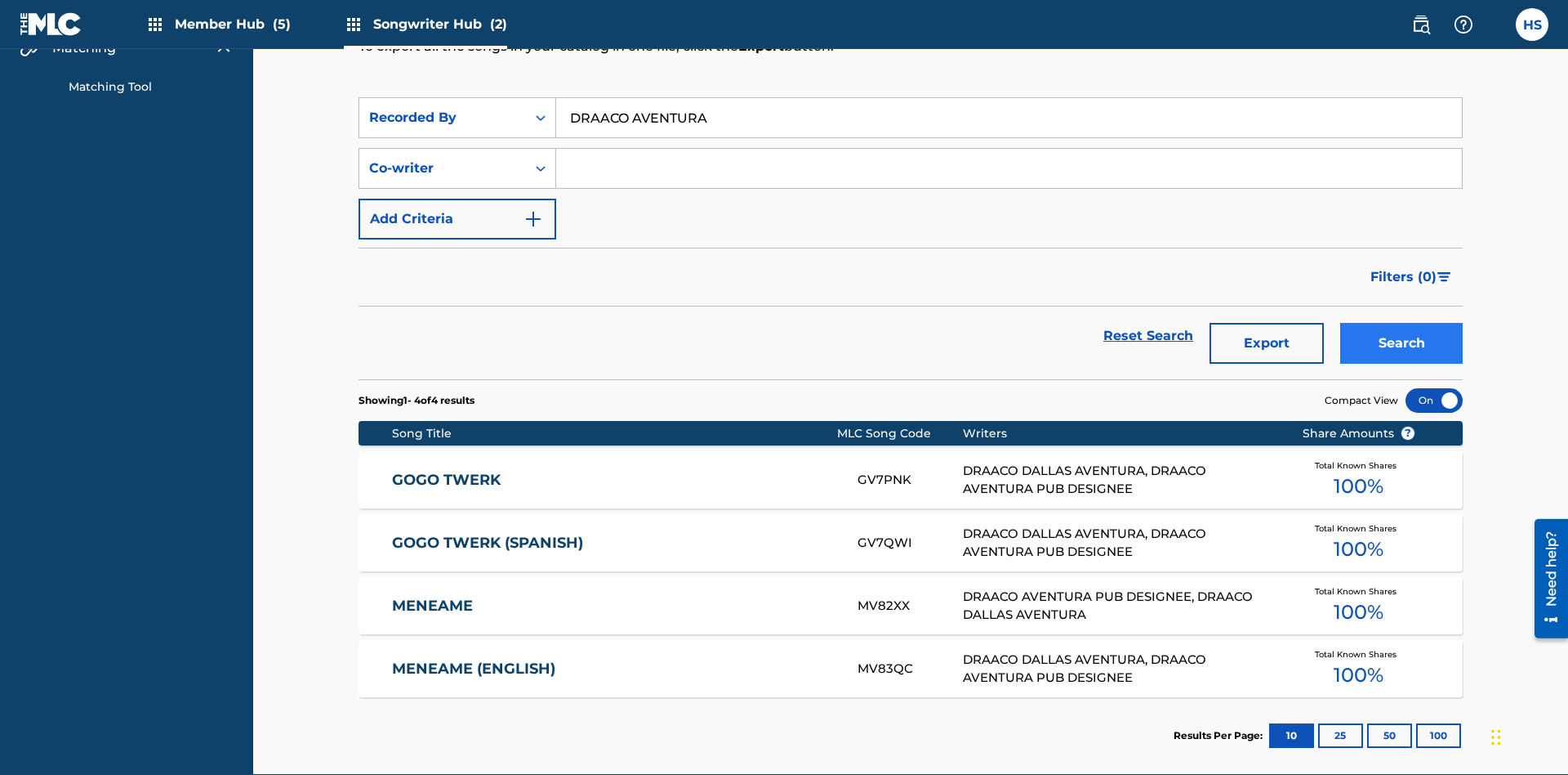
type input "DRAACO AVENTURA"
click at [1401, 323] on button "Search" at bounding box center [1401, 343] width 123 height 41
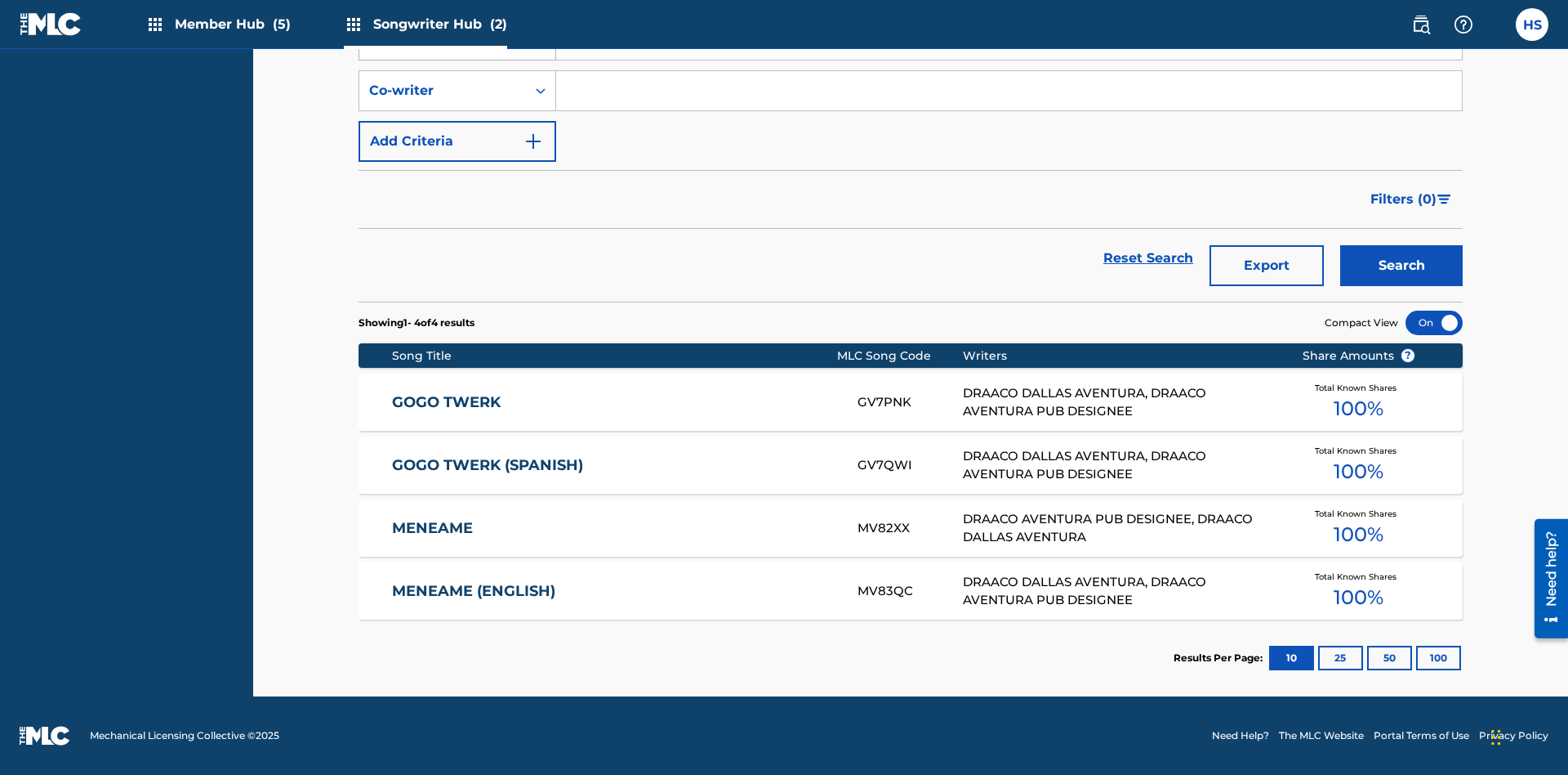
click at [443, 49] on div "Recorded By" at bounding box center [442, 40] width 147 height 19
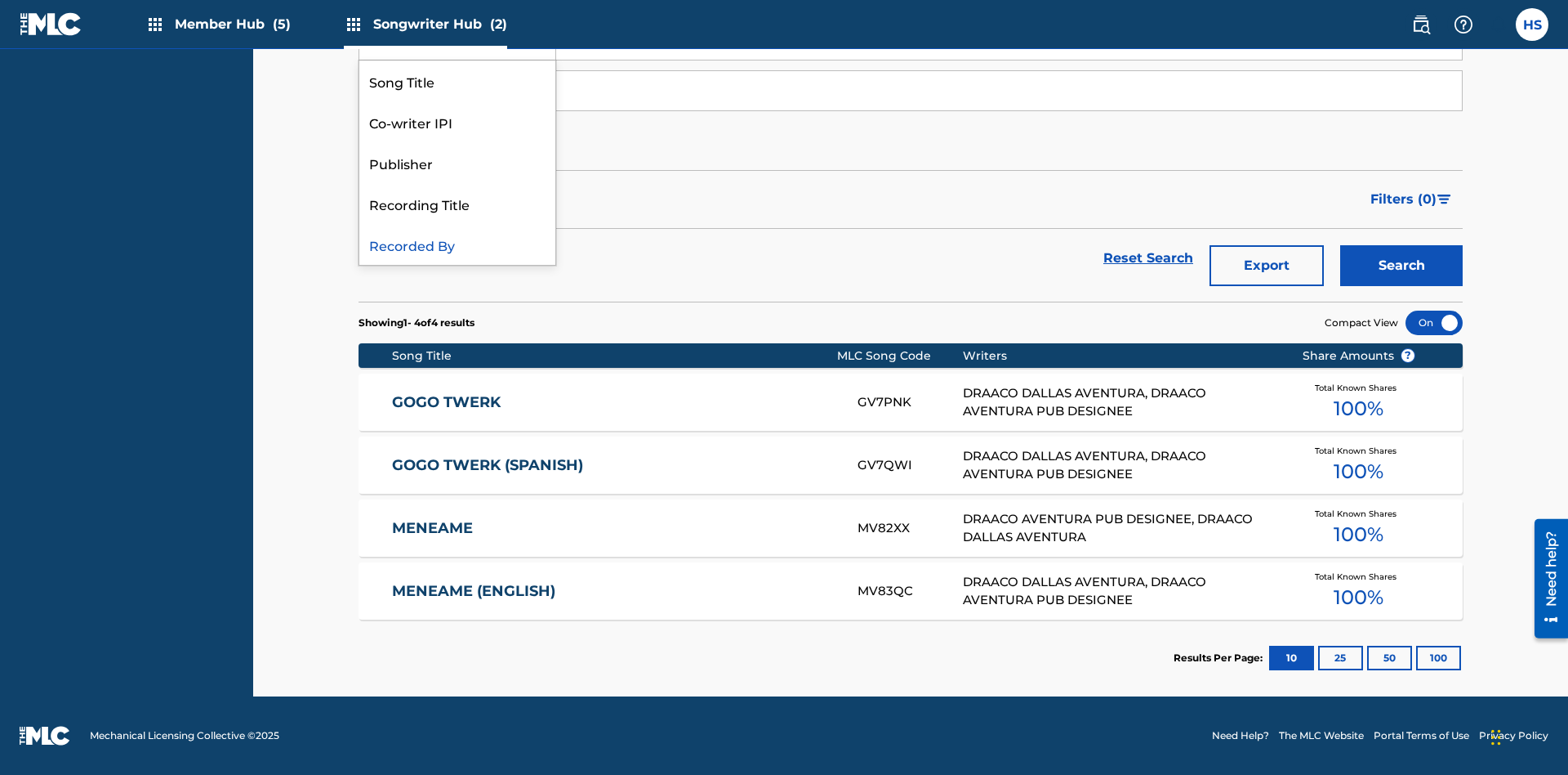
scroll to position [229, 0]
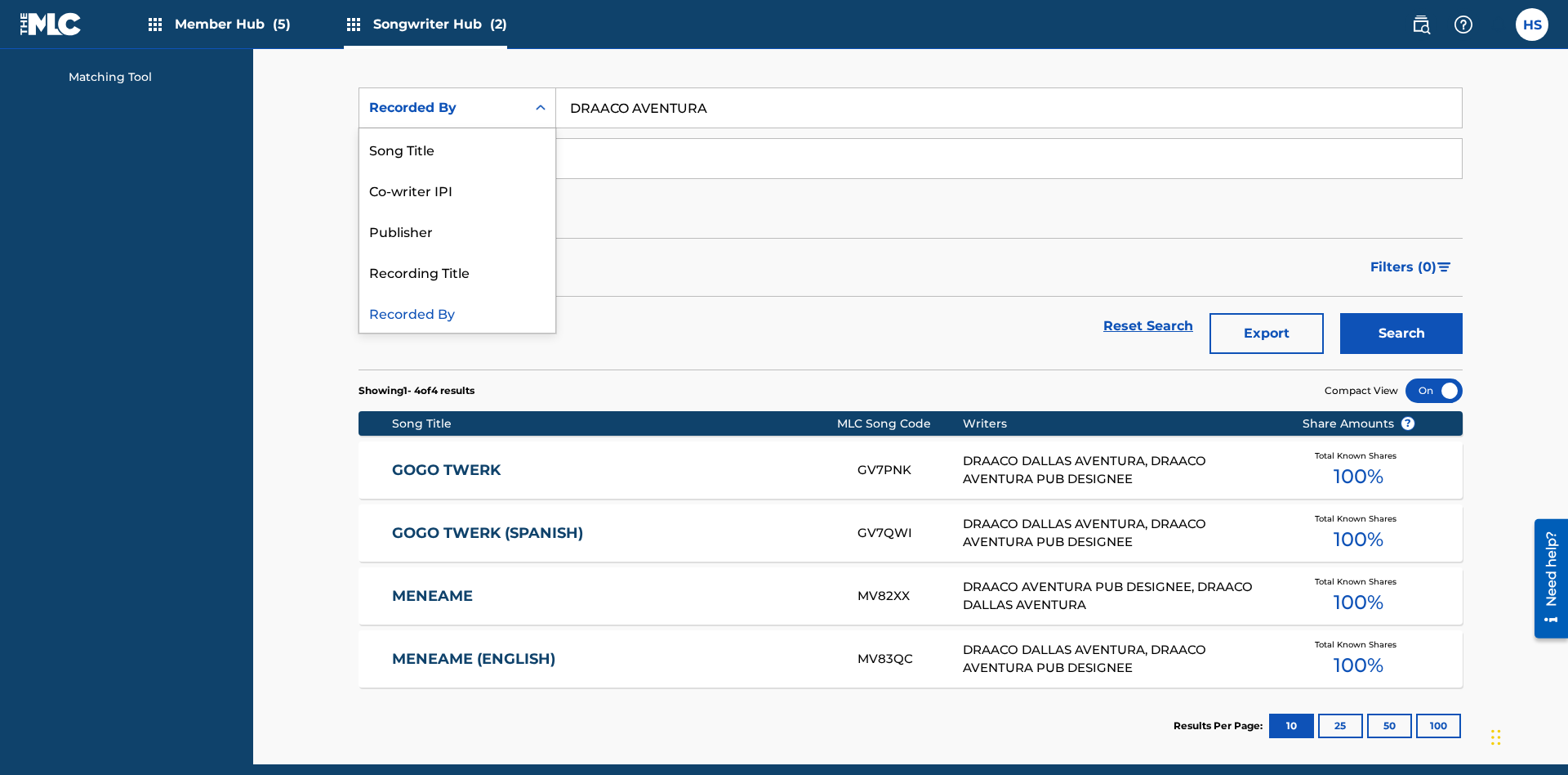
click at [457, 230] on div "Publisher" at bounding box center [457, 230] width 196 height 41
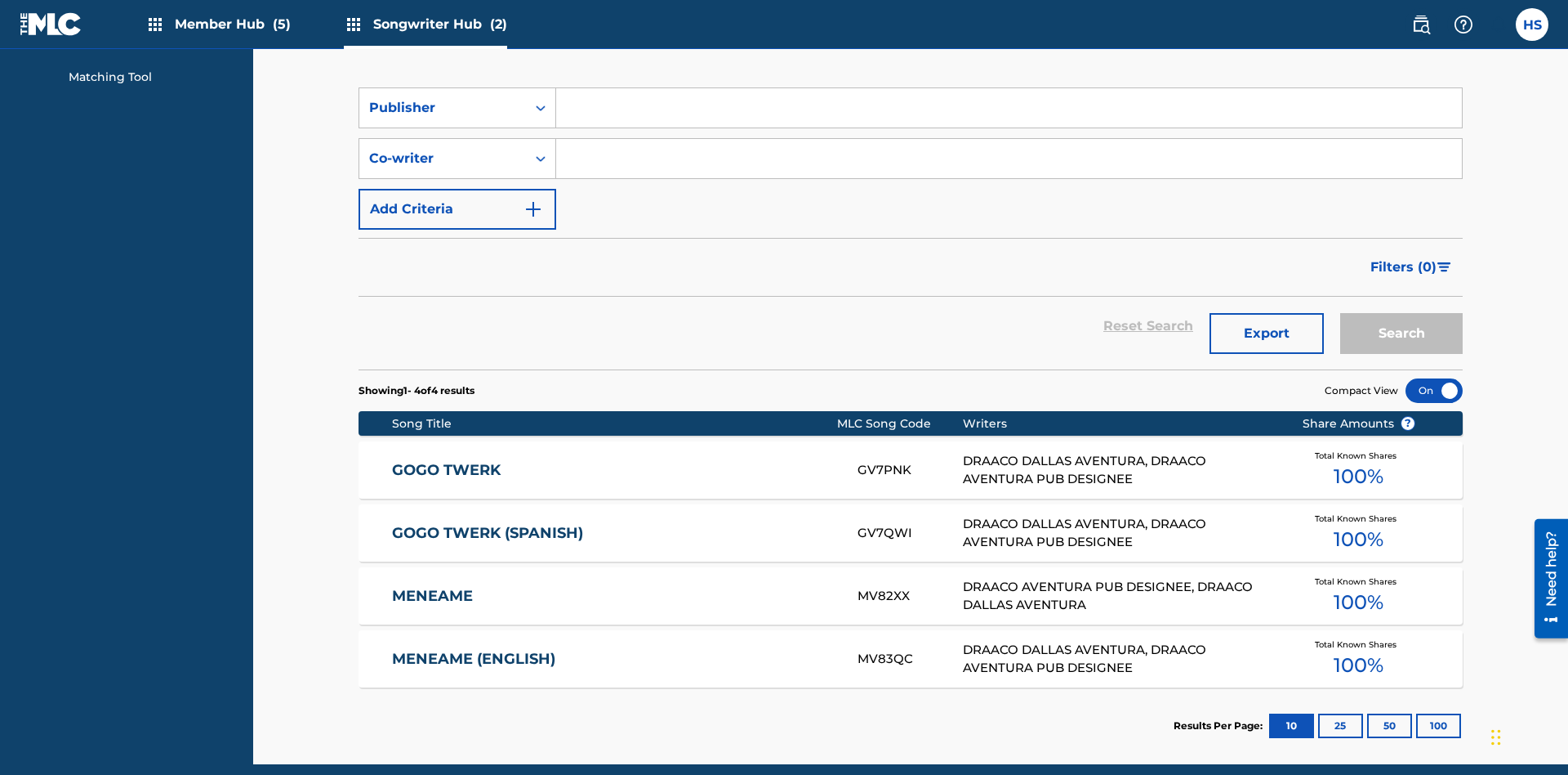
click at [1009, 117] on input "Search Form" at bounding box center [1009, 108] width 906 height 39
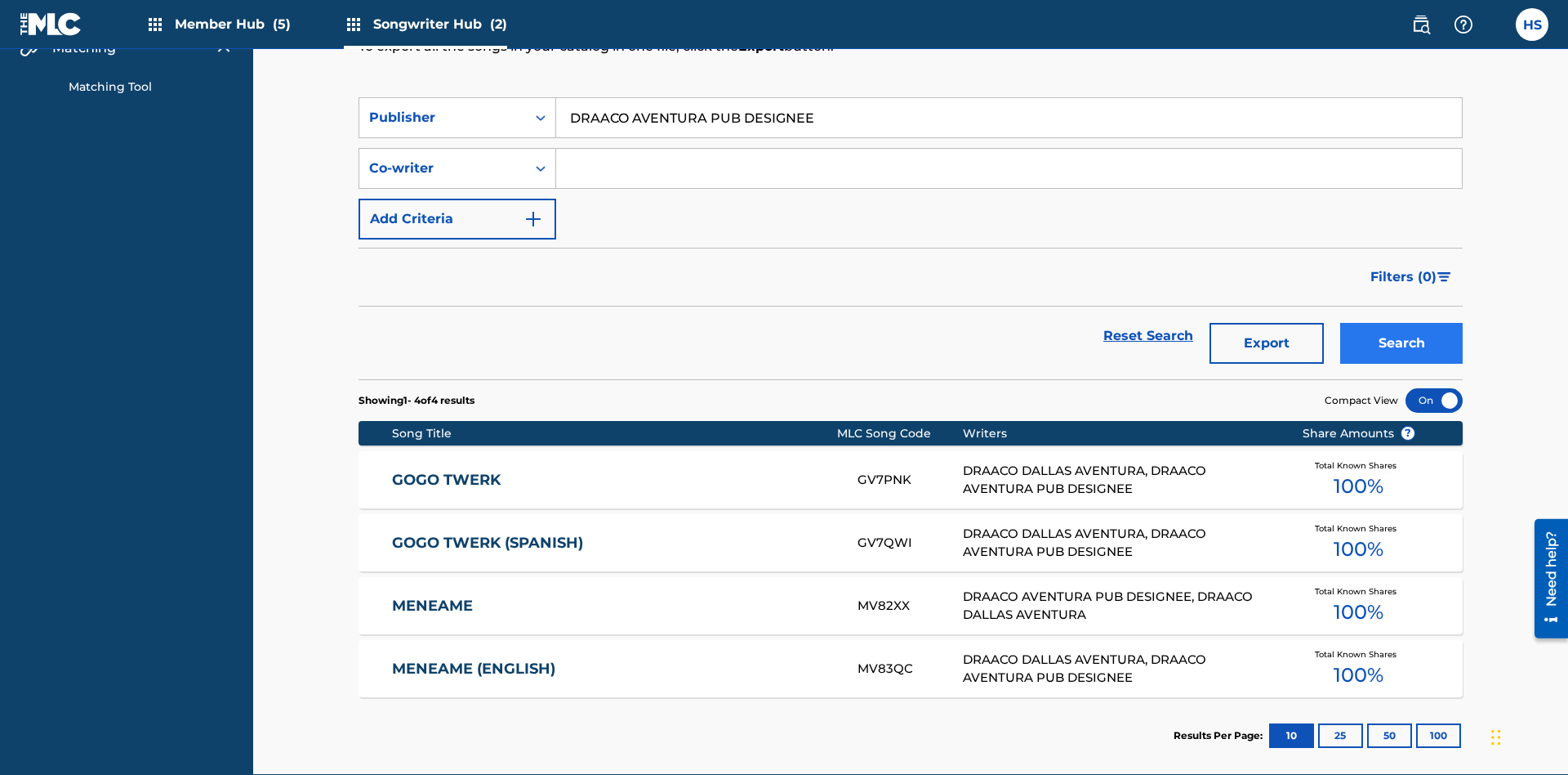
type input "DRAACO AVENTURA PUB DESIGNEE"
click at [1401, 323] on button "Search" at bounding box center [1401, 343] width 123 height 41
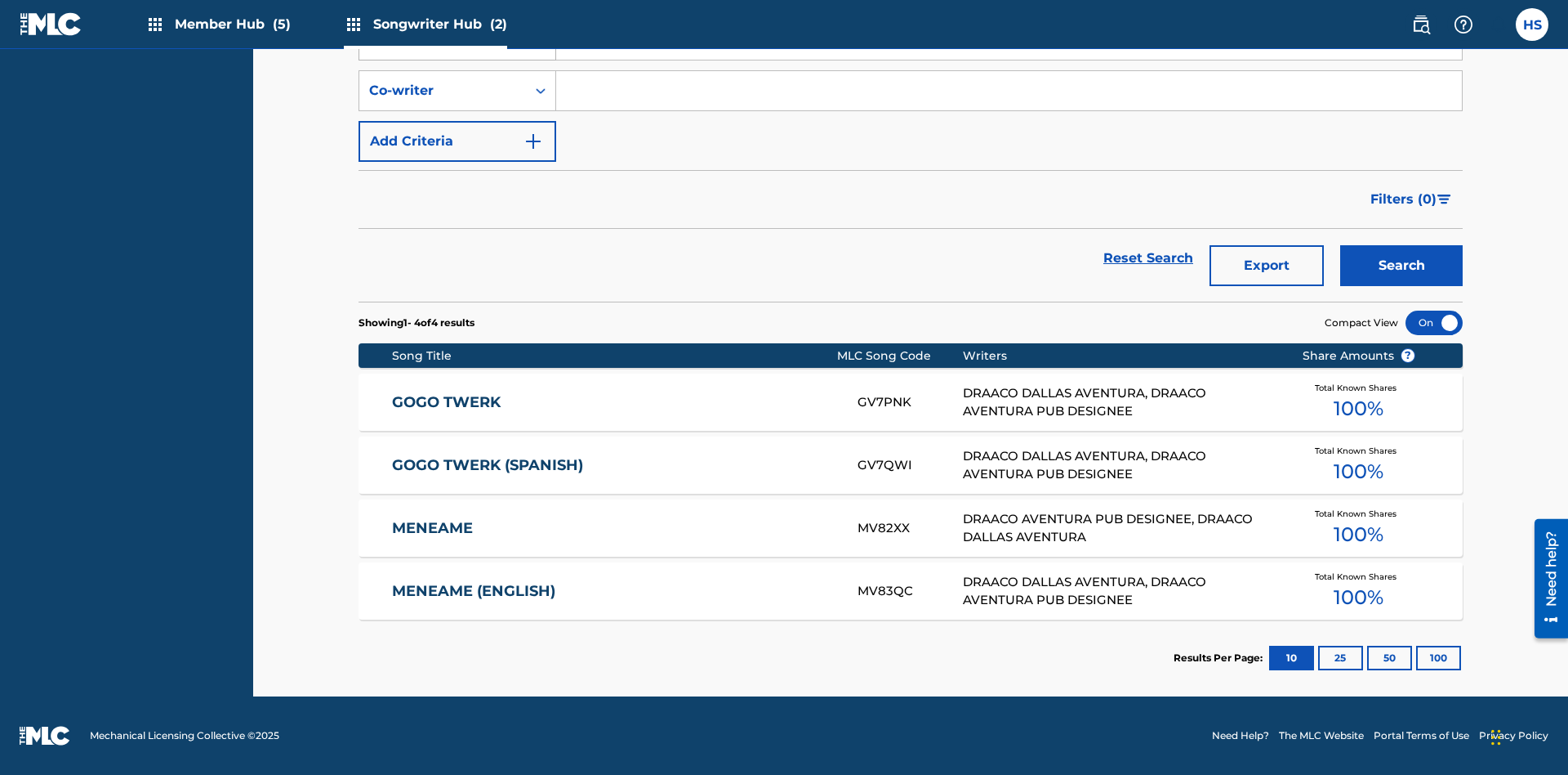
click at [443, 49] on div "Publisher" at bounding box center [442, 40] width 147 height 19
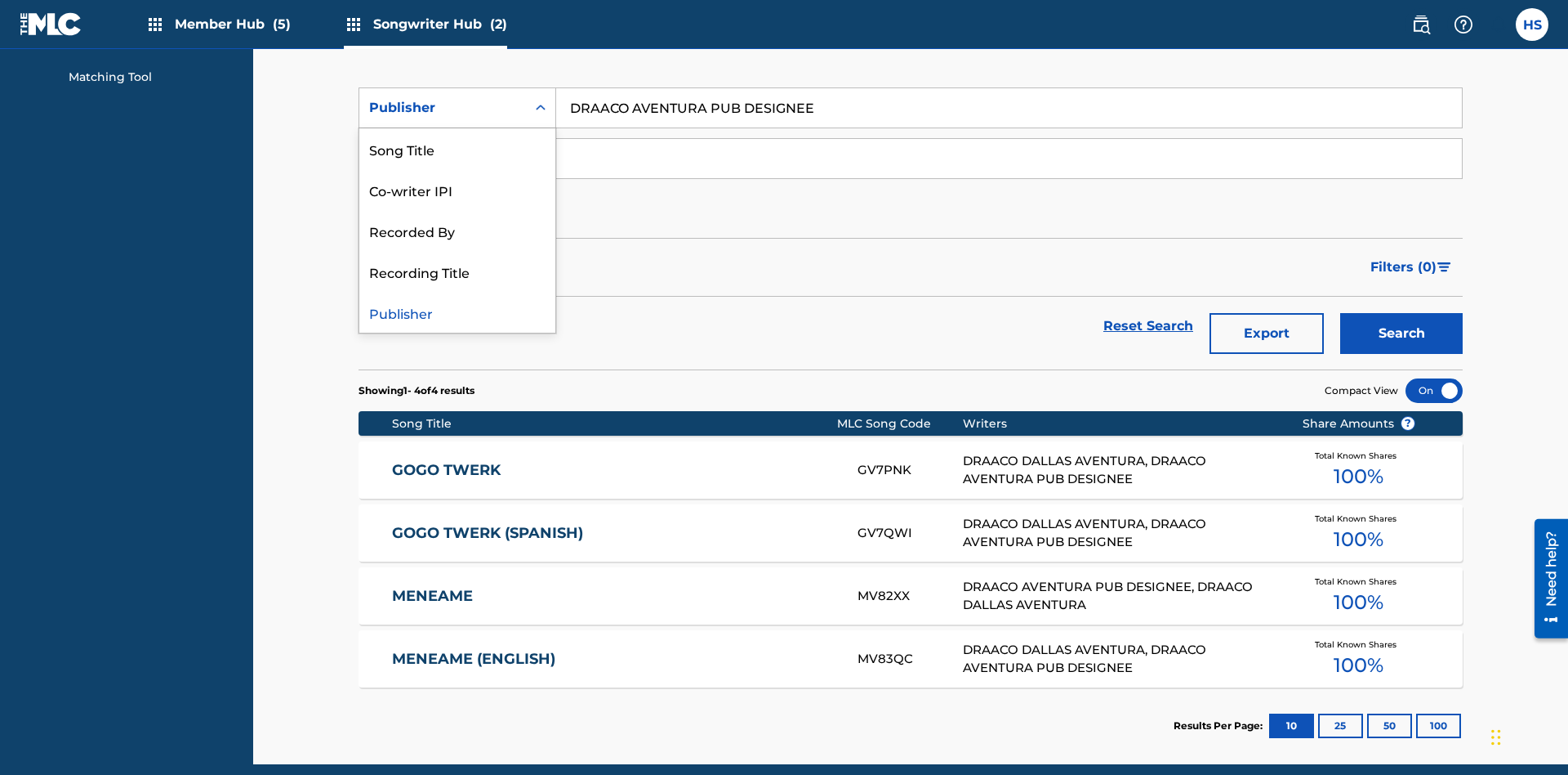
click at [457, 271] on div "Recording Title" at bounding box center [457, 271] width 196 height 41
